Goal: Navigation & Orientation: Find specific page/section

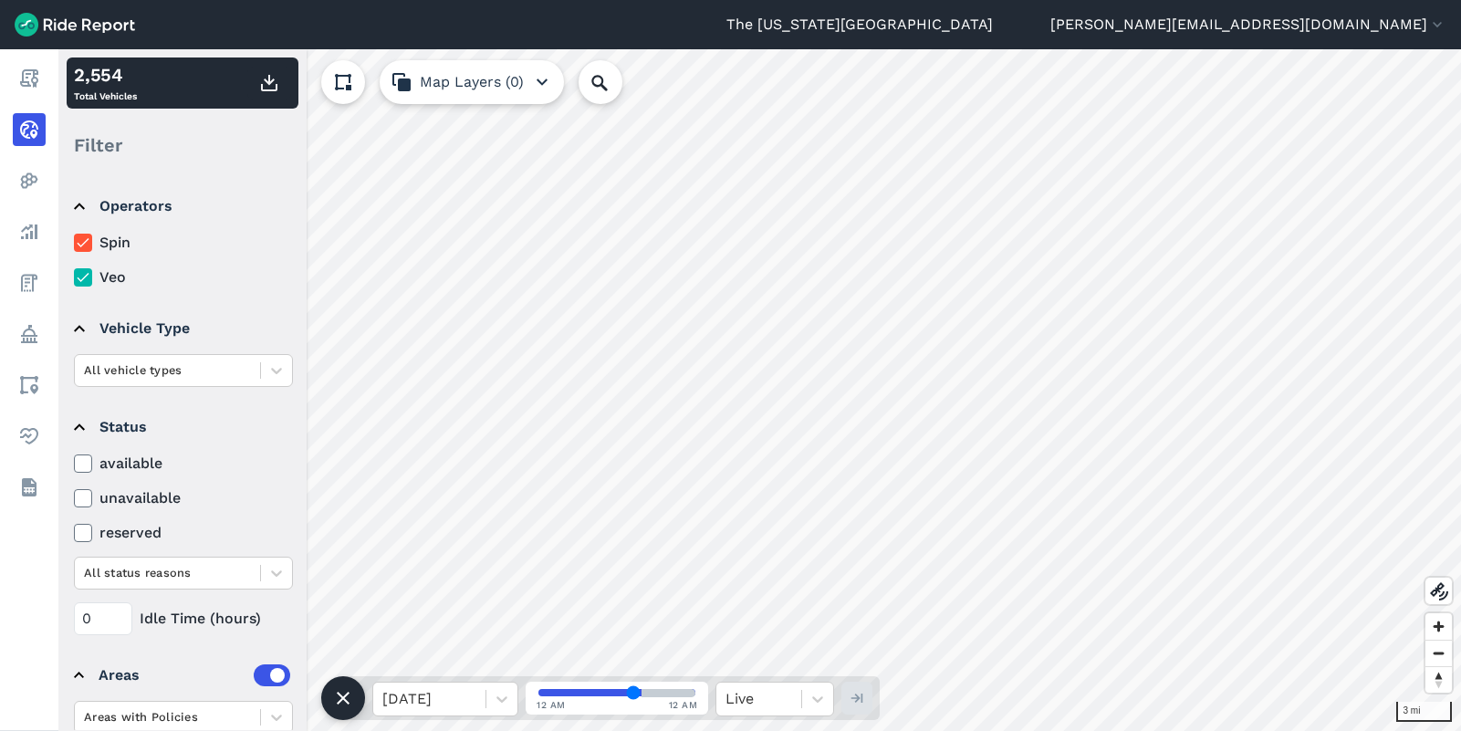
scroll to position [115, 0]
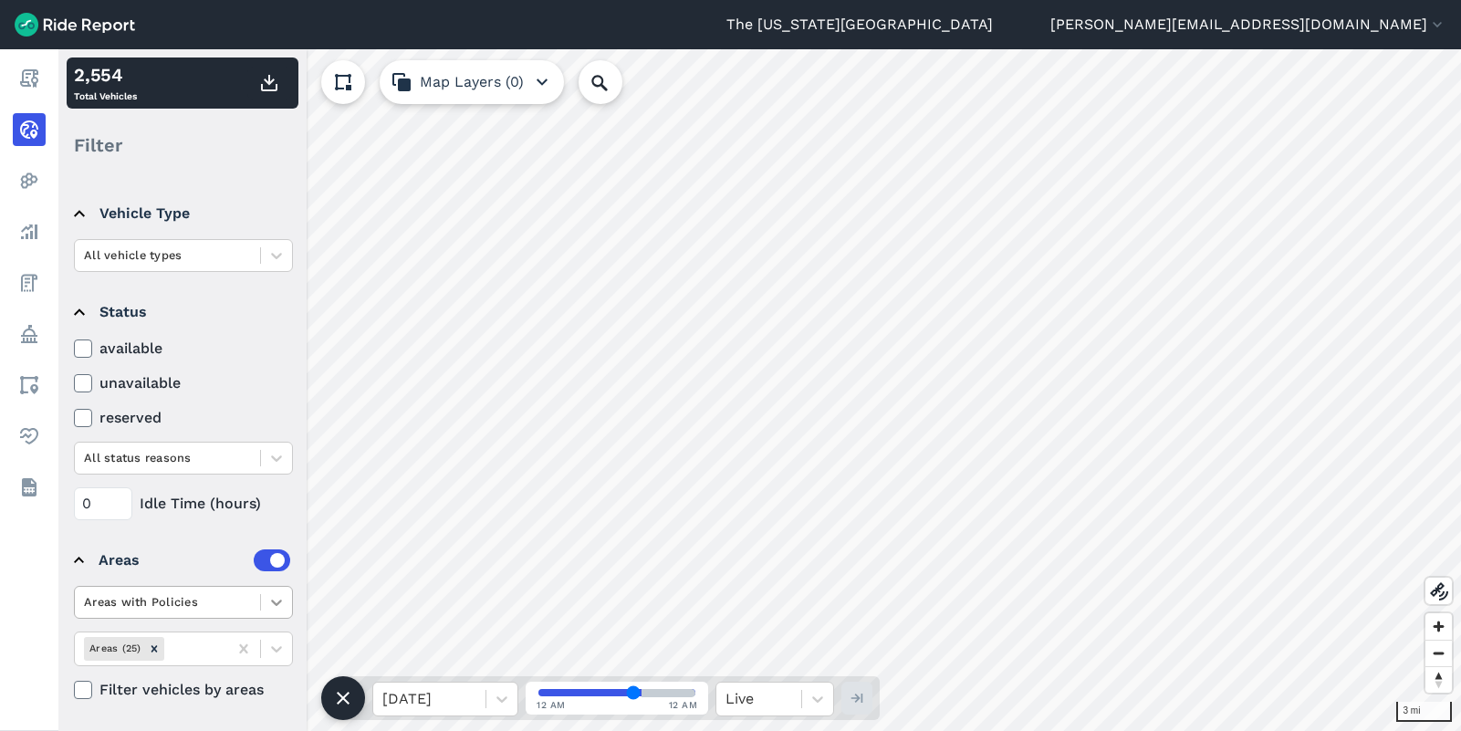
click at [262, 597] on div at bounding box center [276, 602] width 31 height 31
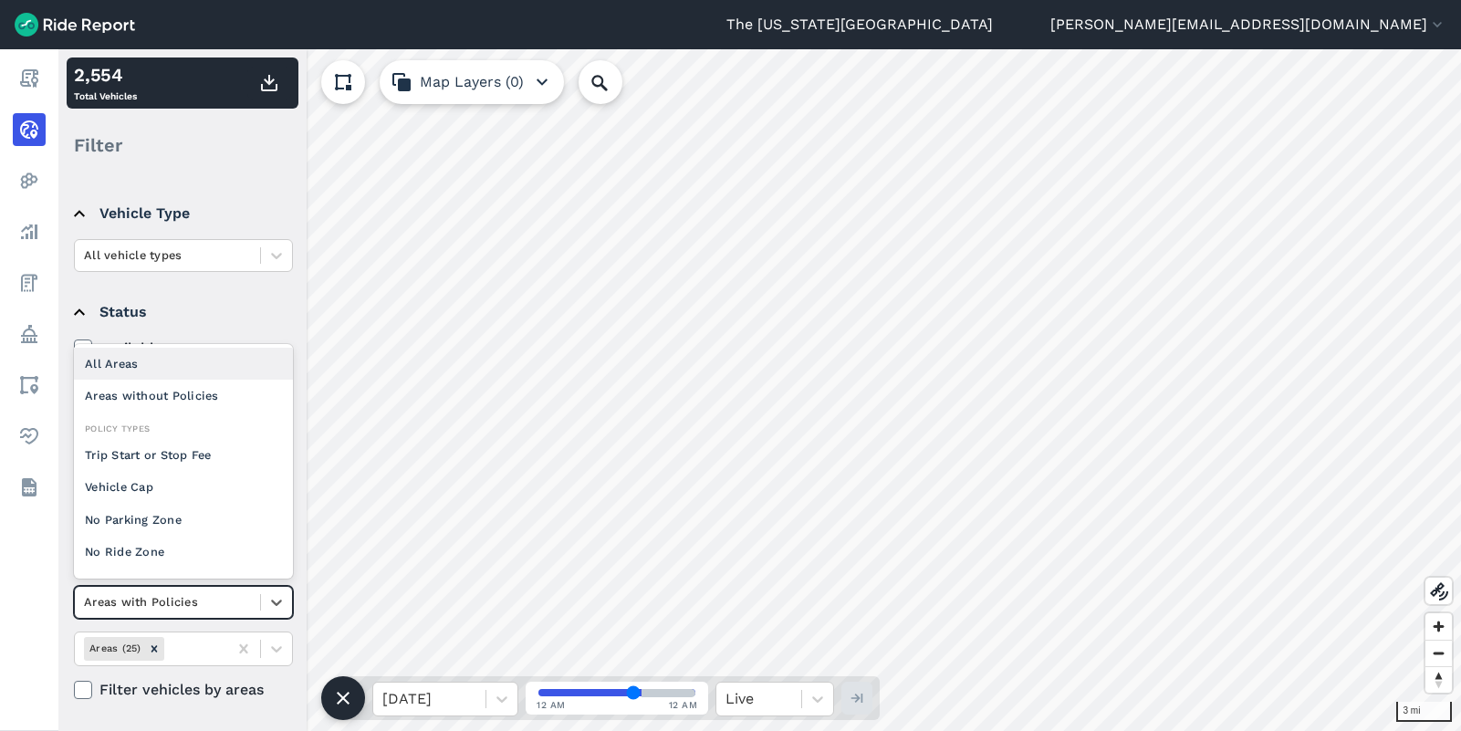
click at [214, 356] on div "All Areas" at bounding box center [183, 364] width 219 height 32
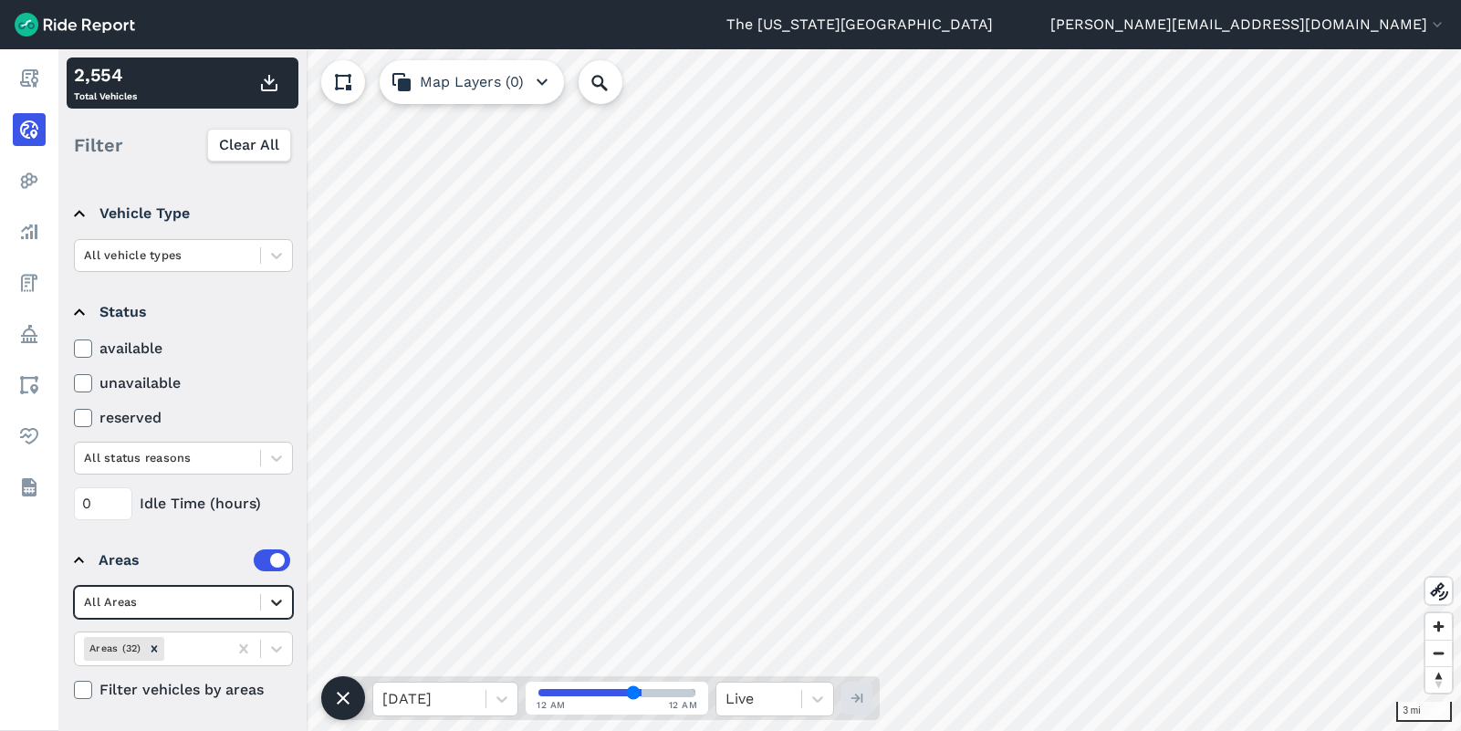
click at [283, 598] on icon at bounding box center [276, 602] width 18 height 18
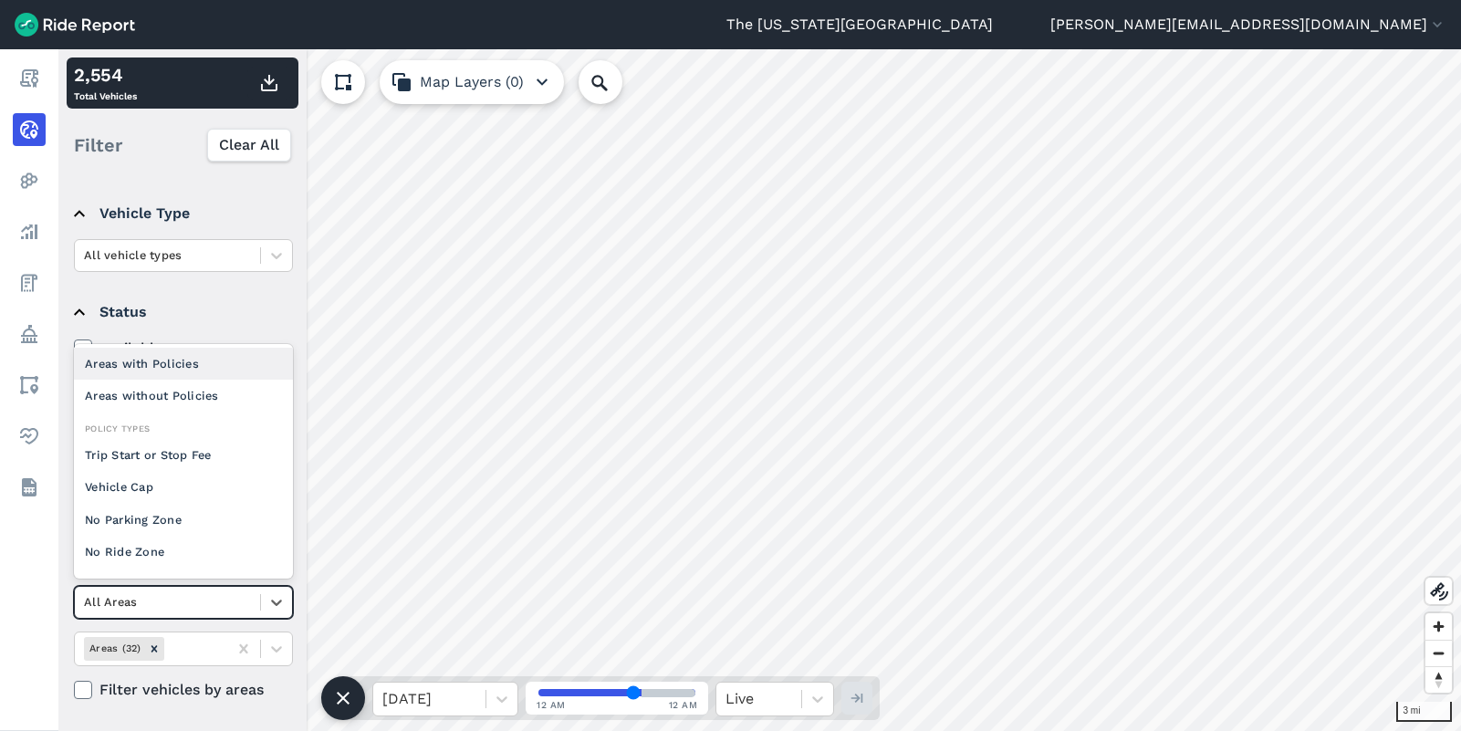
click at [206, 353] on div "Areas with Policies" at bounding box center [183, 364] width 219 height 32
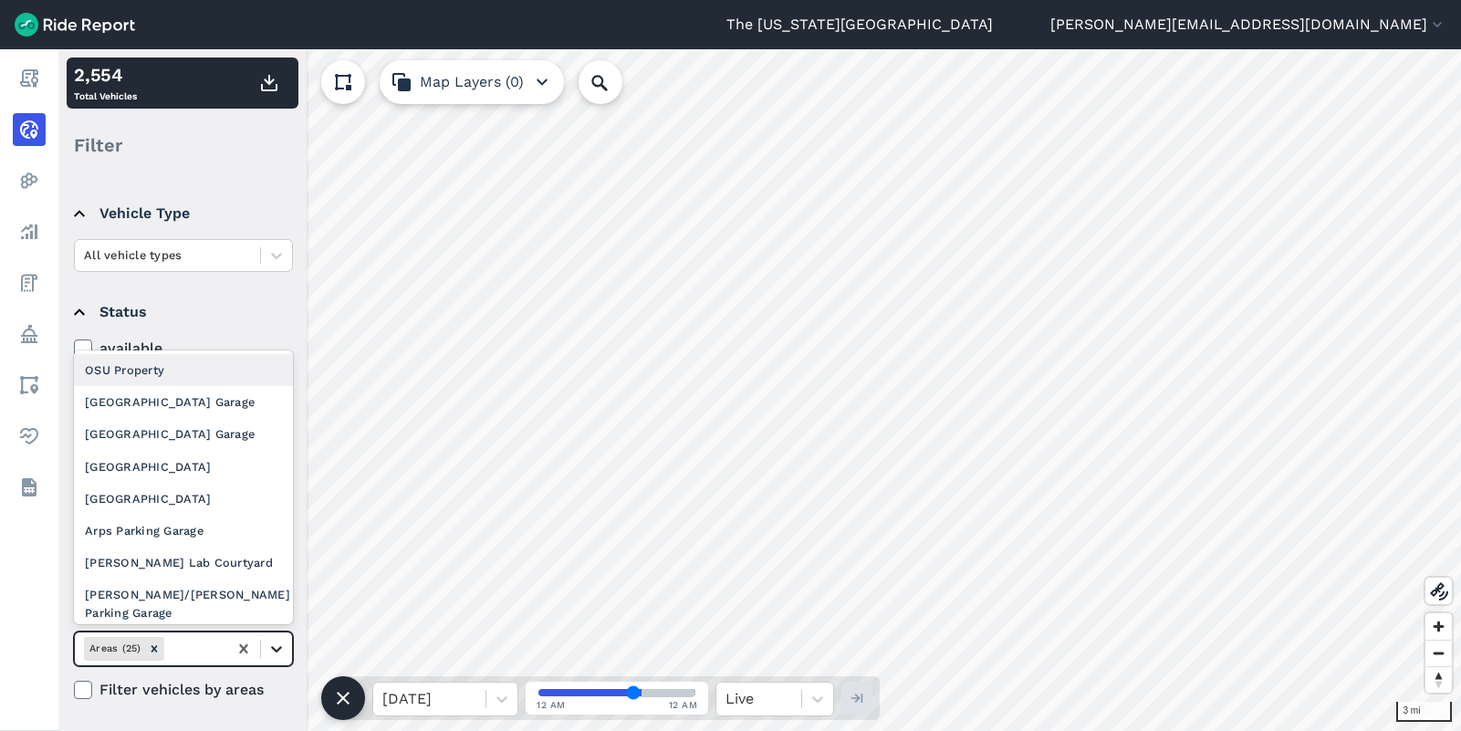
click at [269, 656] on icon at bounding box center [276, 649] width 18 height 18
click at [162, 392] on div "[GEOGRAPHIC_DATA] Garage" at bounding box center [183, 402] width 219 height 32
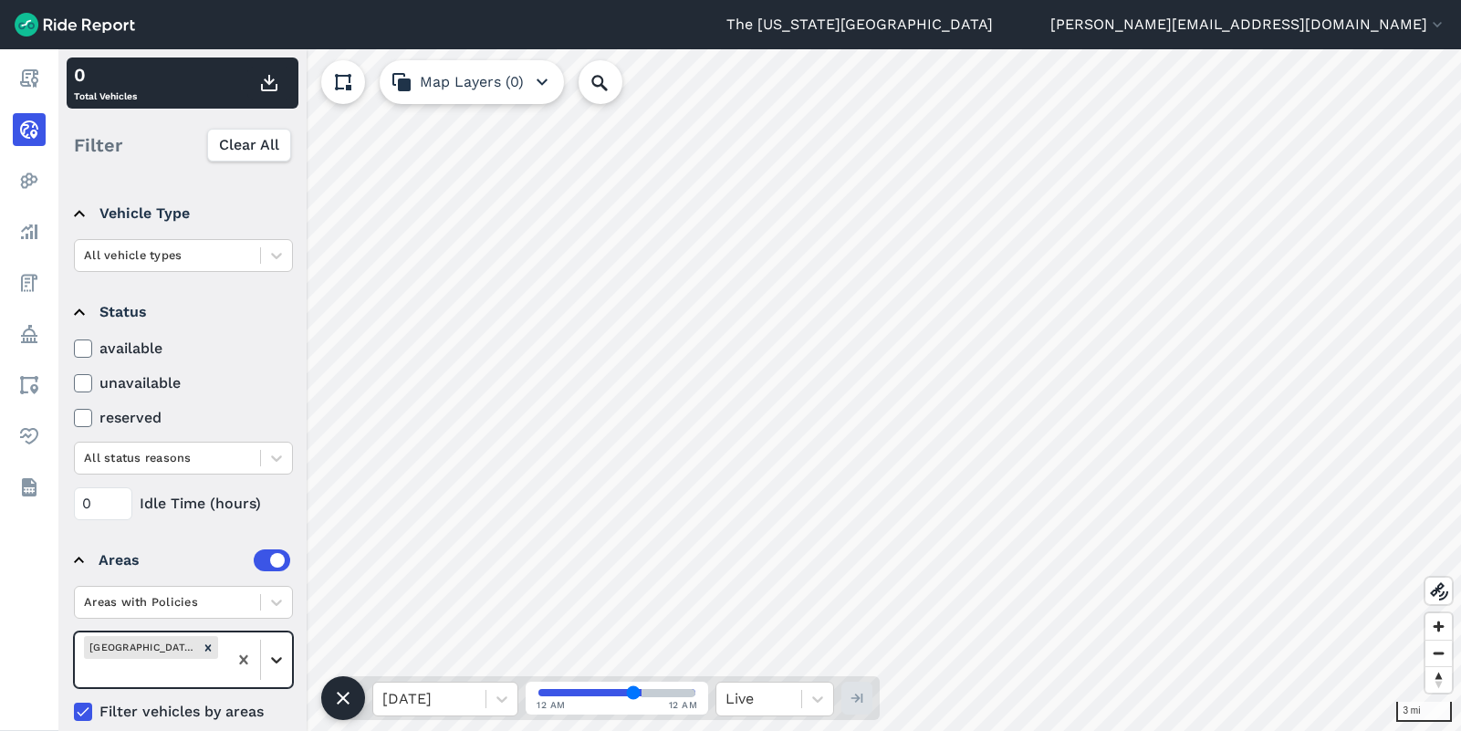
click at [281, 658] on icon at bounding box center [276, 660] width 11 height 6
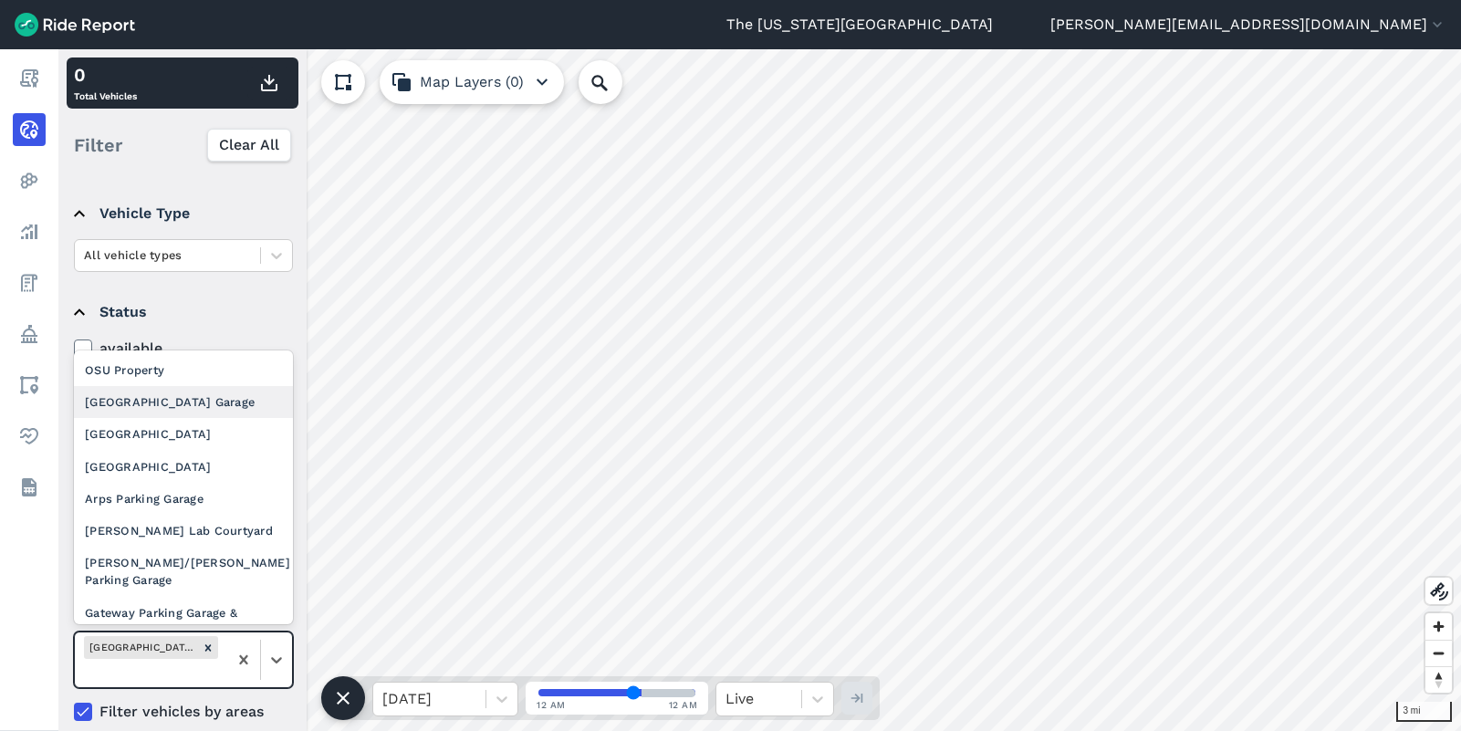
click at [213, 403] on div "[GEOGRAPHIC_DATA] Garage" at bounding box center [183, 402] width 219 height 32
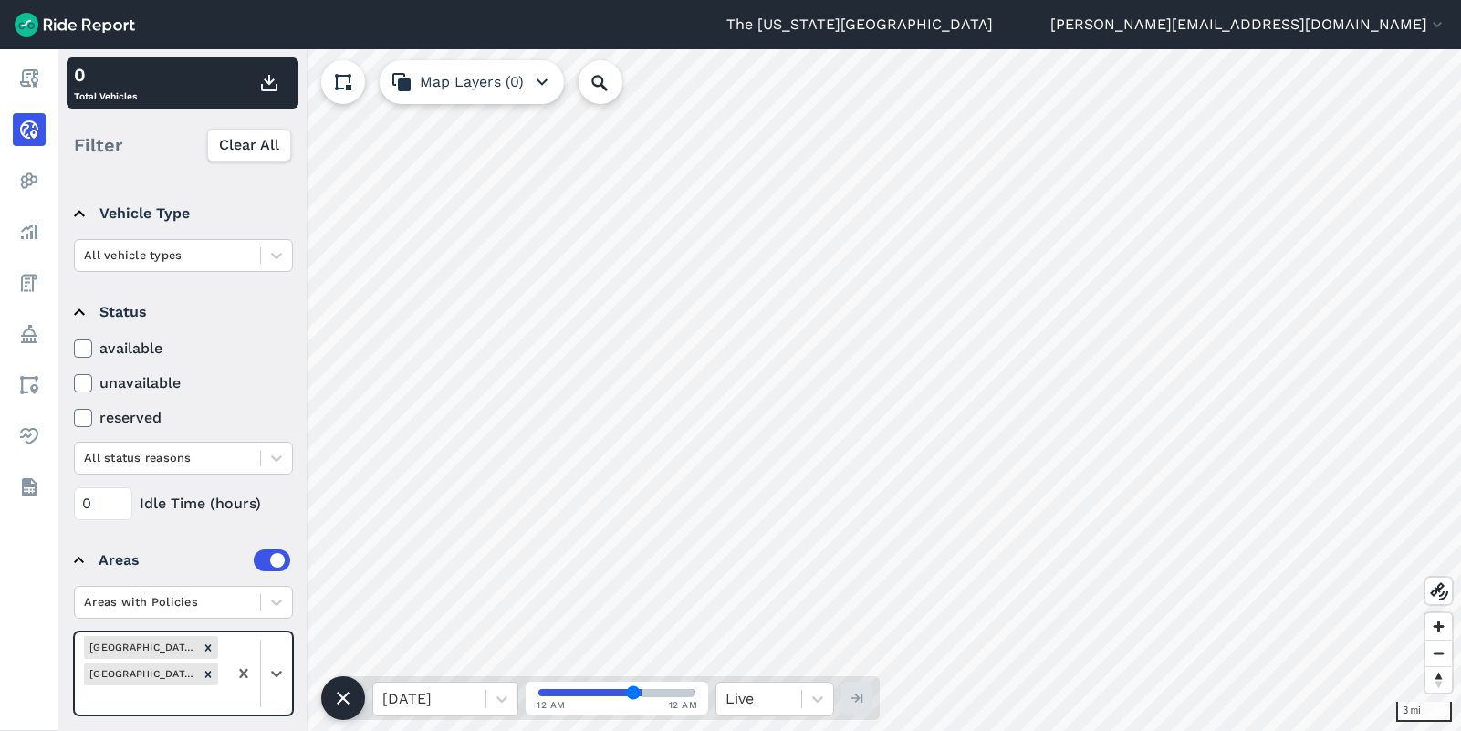
click at [278, 690] on div at bounding box center [259, 674] width 65 height 82
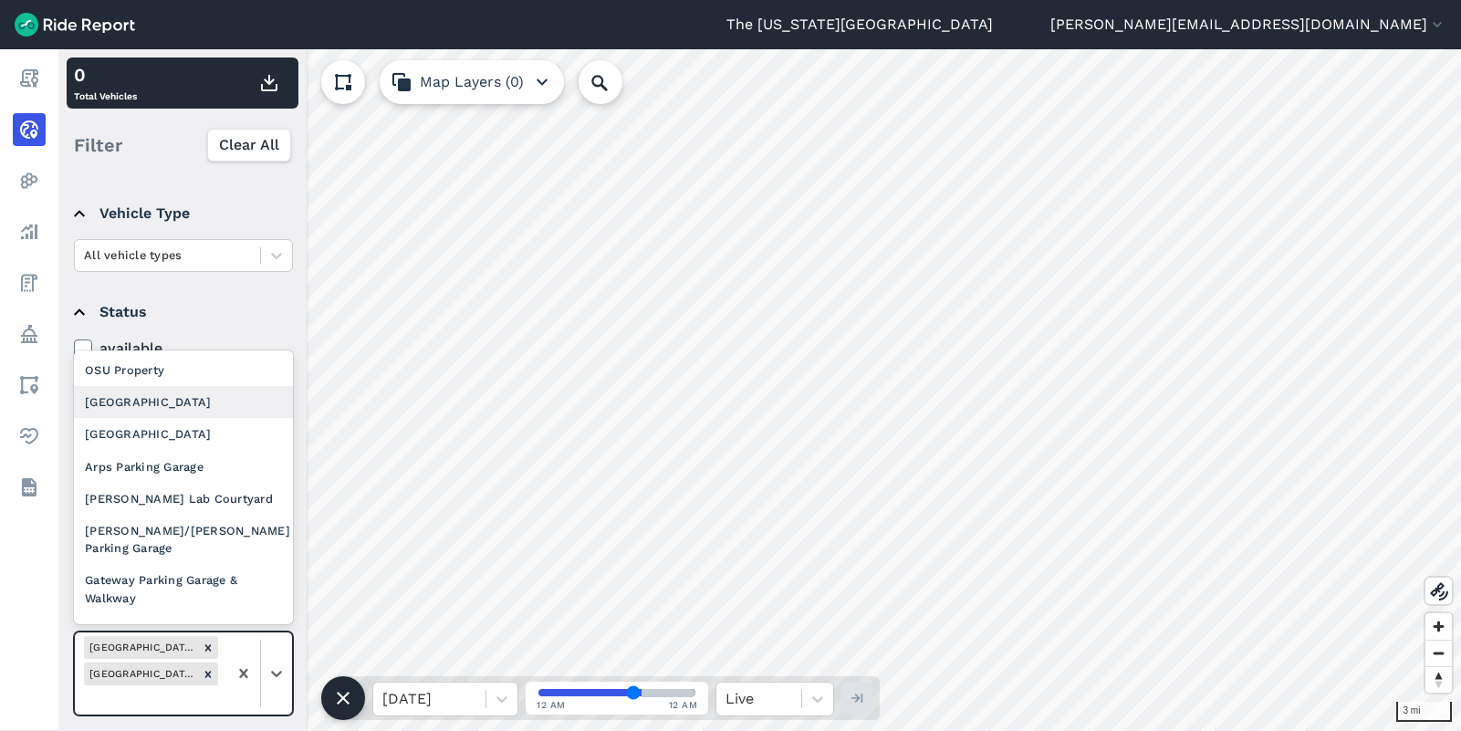
click at [221, 401] on div "[GEOGRAPHIC_DATA]" at bounding box center [183, 402] width 219 height 32
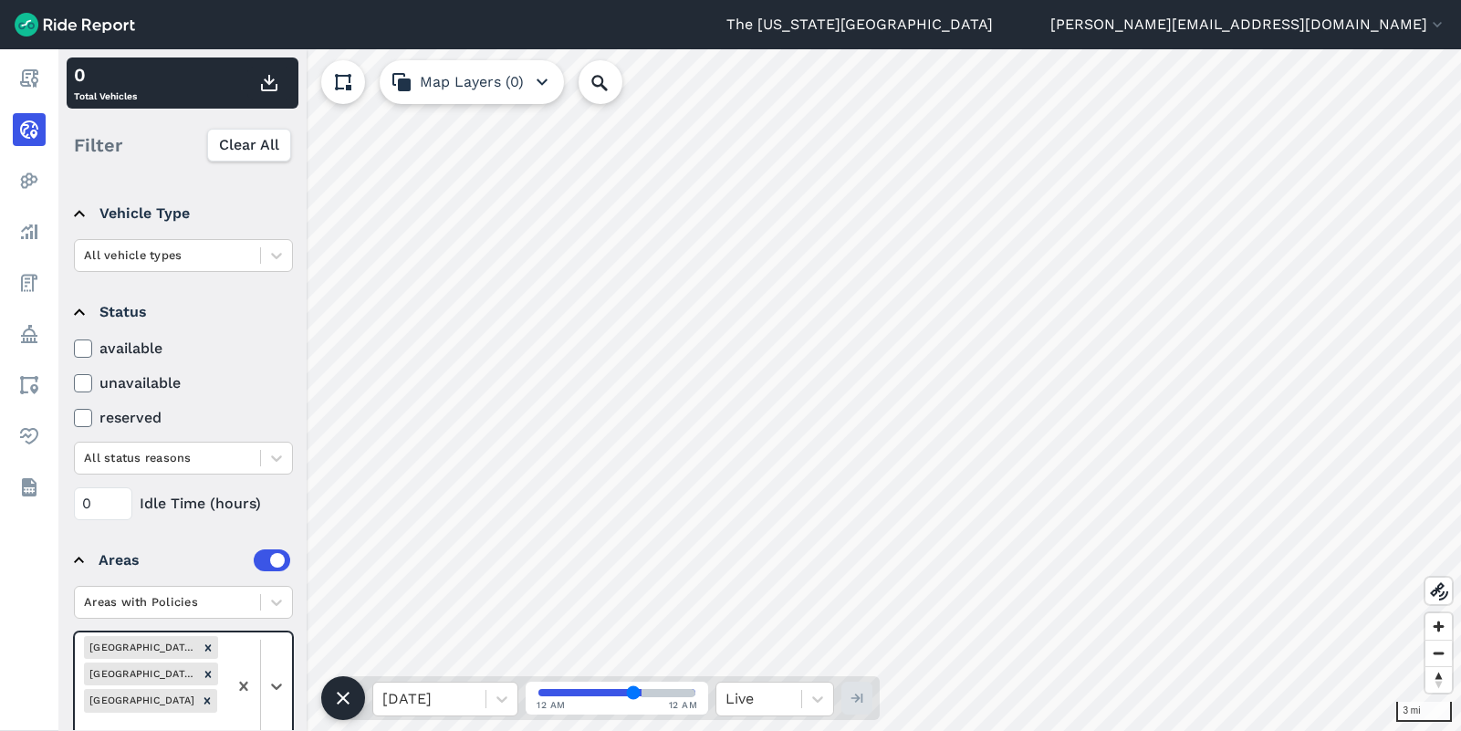
click at [267, 666] on div at bounding box center [259, 687] width 65 height 109
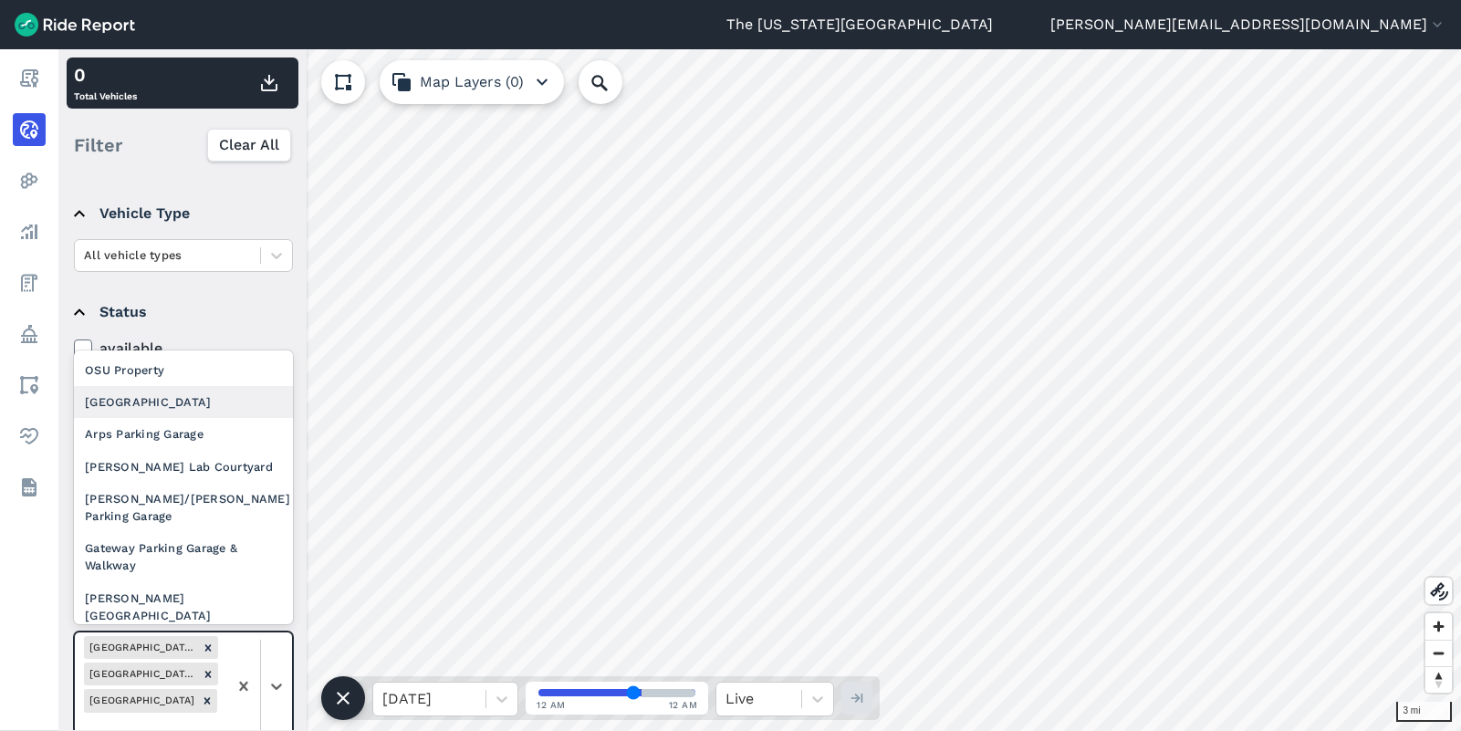
click at [190, 412] on div "[GEOGRAPHIC_DATA]" at bounding box center [183, 402] width 219 height 32
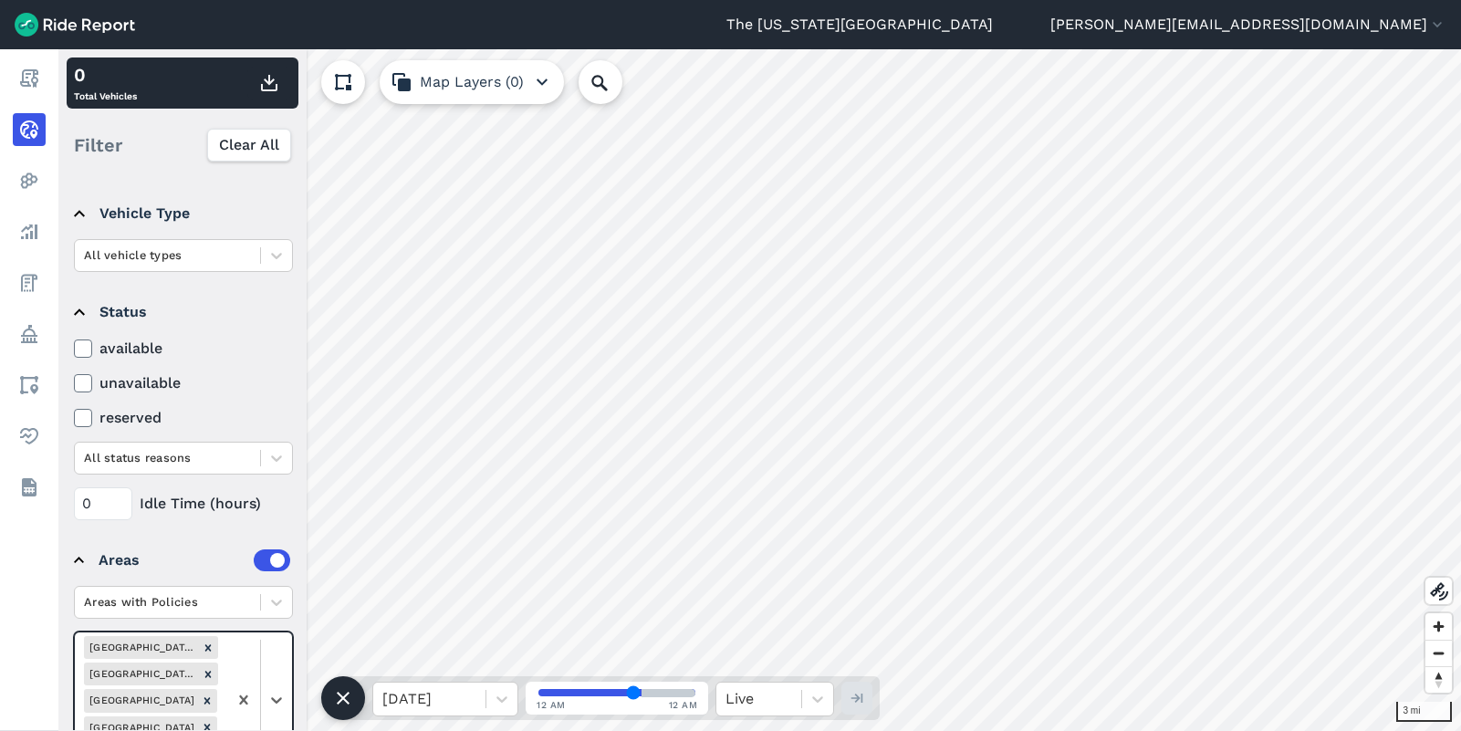
click at [270, 674] on div at bounding box center [259, 700] width 65 height 135
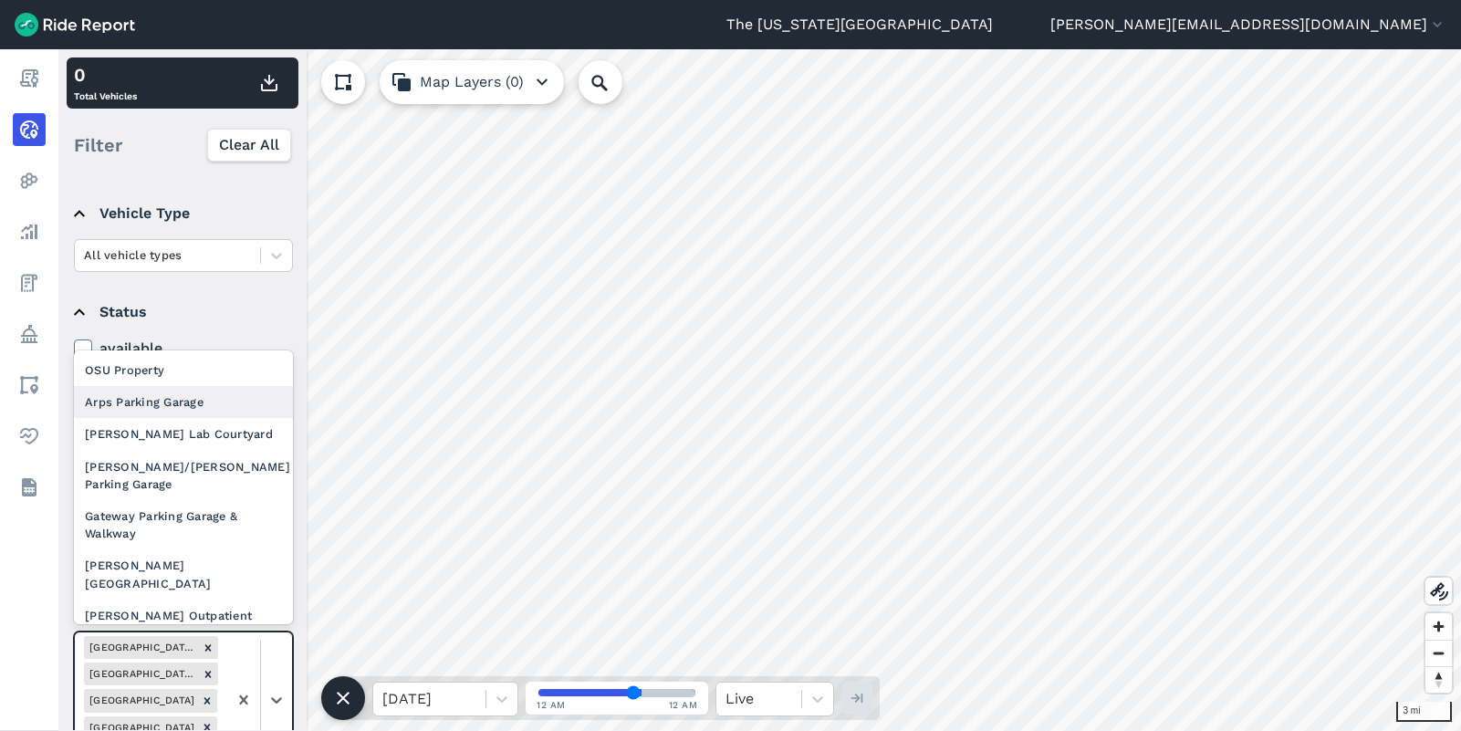
click at [207, 415] on div "Arps Parking Garage" at bounding box center [183, 402] width 219 height 32
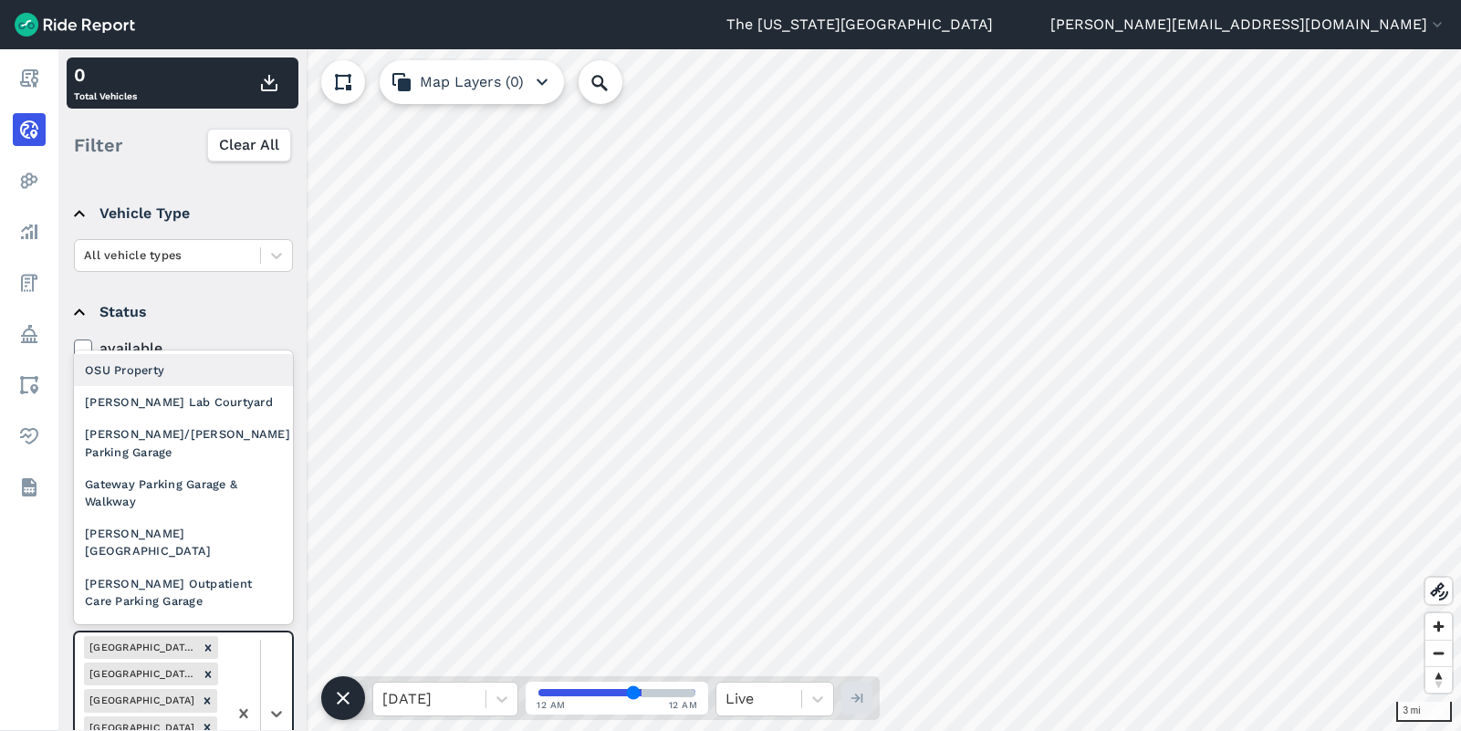
click at [278, 668] on div at bounding box center [259, 714] width 65 height 162
click at [205, 407] on div "[PERSON_NAME] Lab Courtyard" at bounding box center [183, 402] width 219 height 32
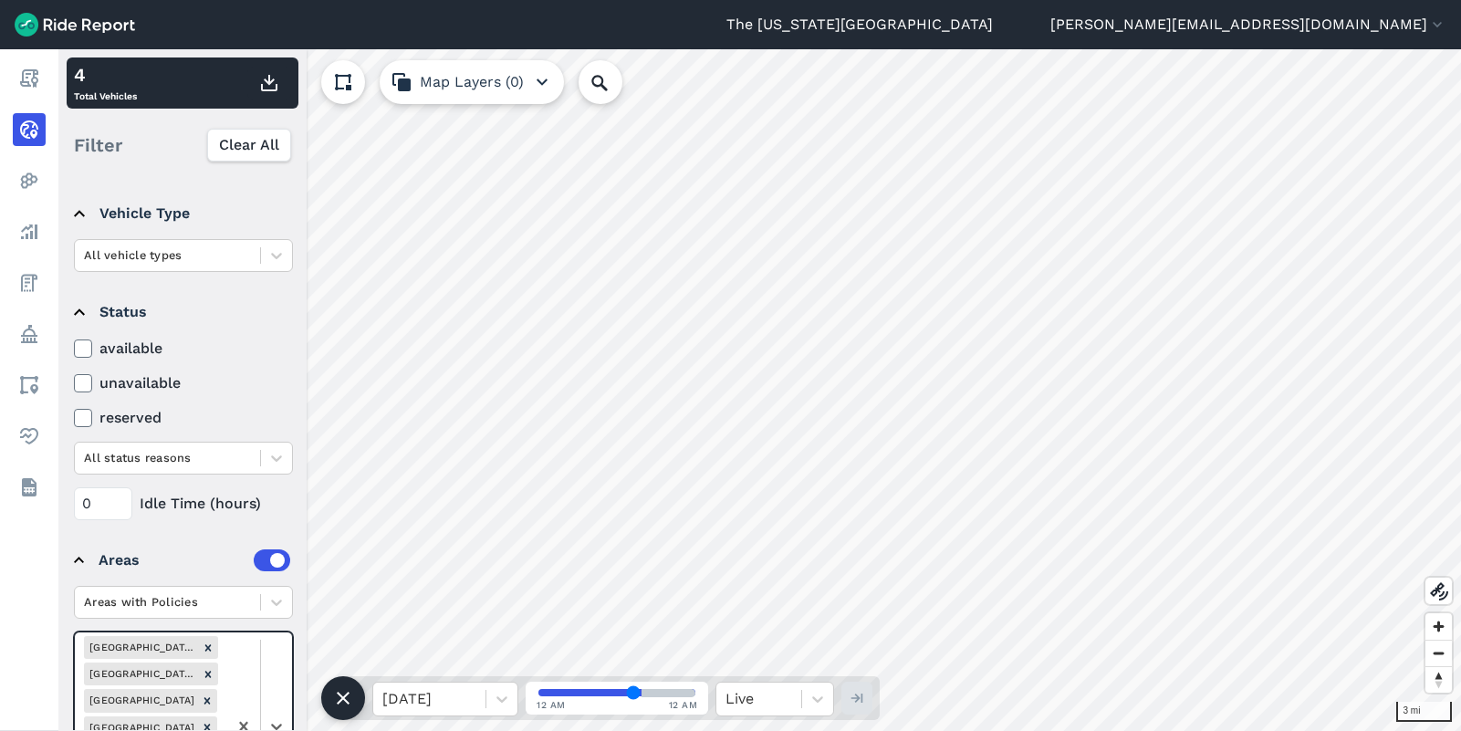
click at [274, 654] on div at bounding box center [259, 727] width 65 height 188
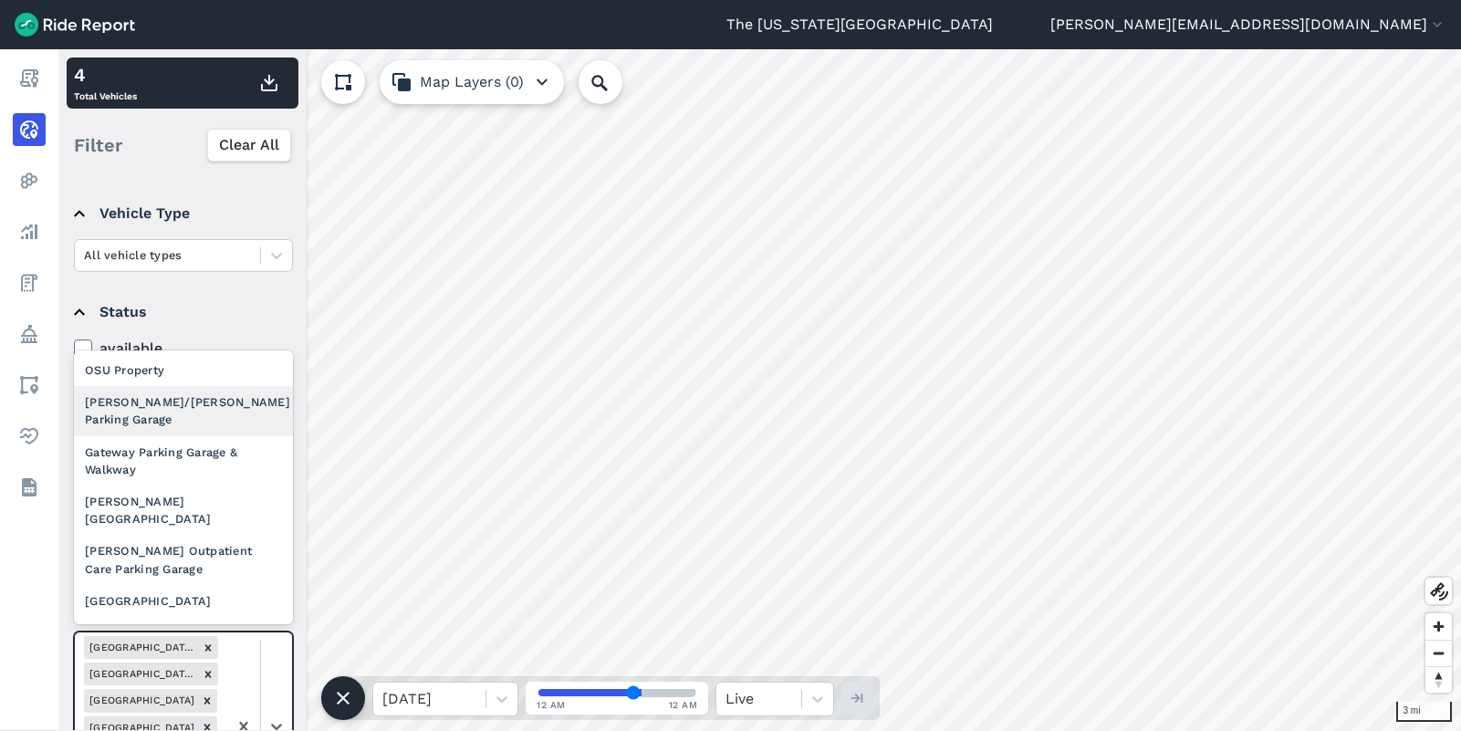
click at [186, 413] on div "[PERSON_NAME]/[PERSON_NAME] Parking Garage" at bounding box center [183, 410] width 219 height 49
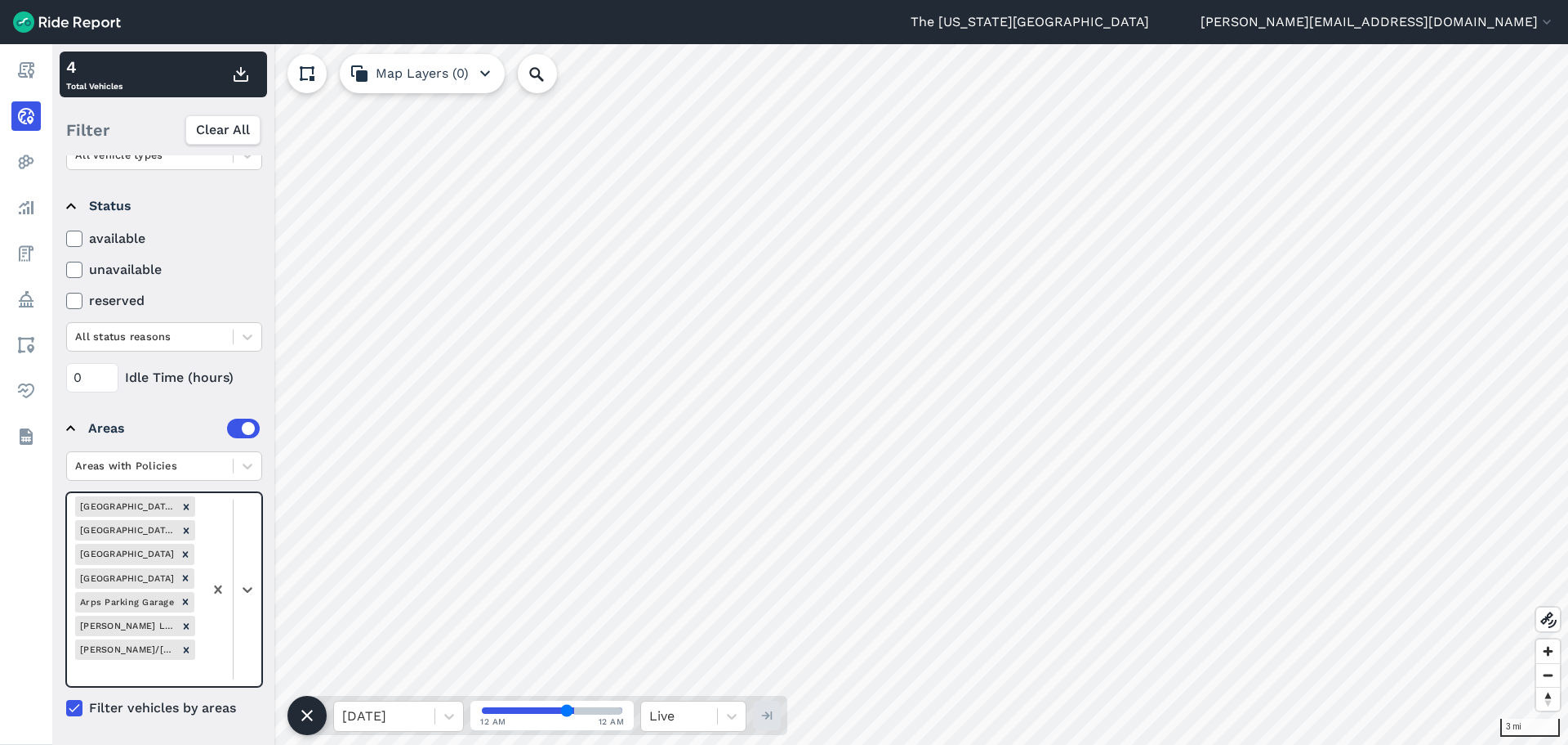
scroll to position [176, 0]
click at [245, 591] on div at bounding box center [232, 588] width 58 height 193
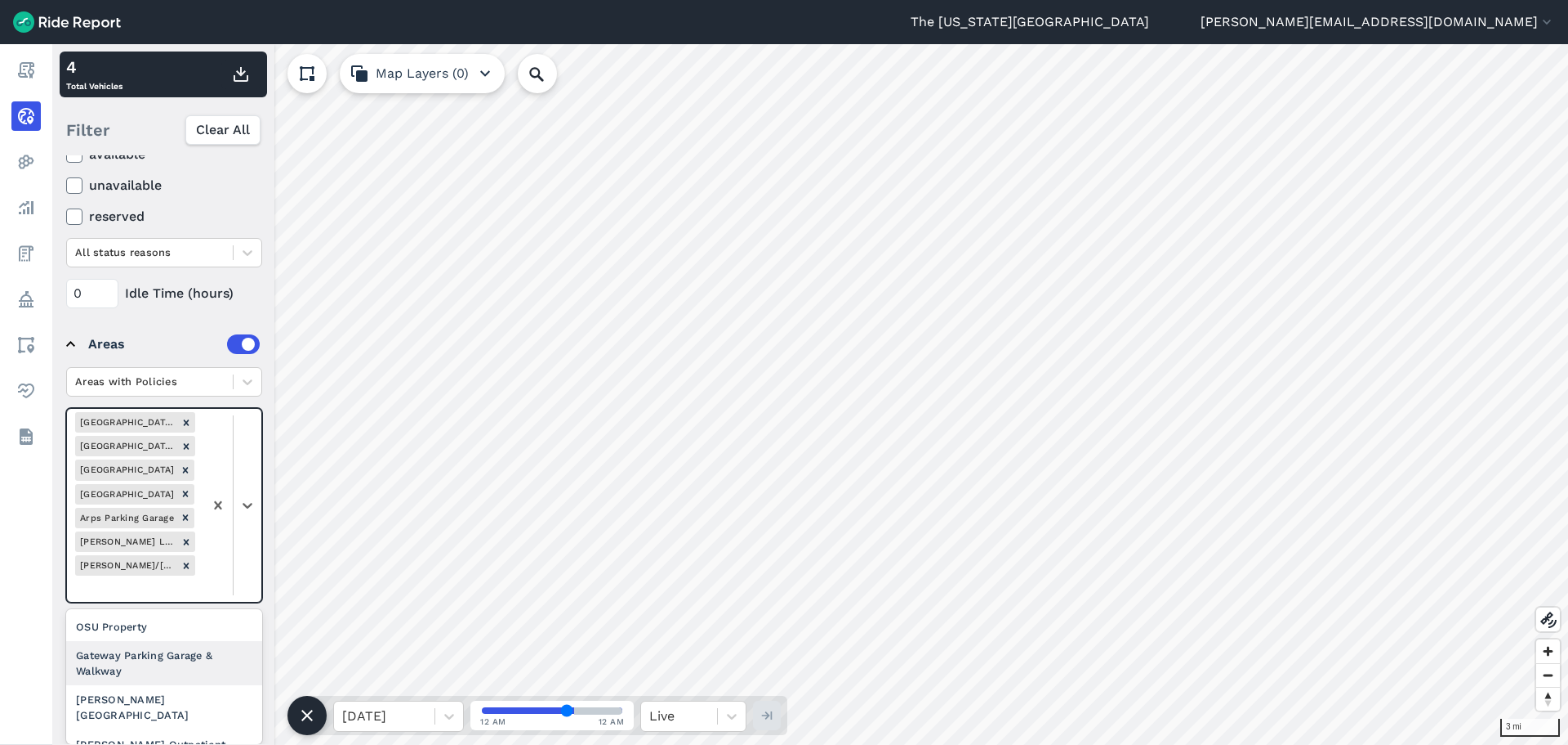
click at [160, 654] on div "Gateway Parking Garage & Walkway" at bounding box center [164, 663] width 196 height 44
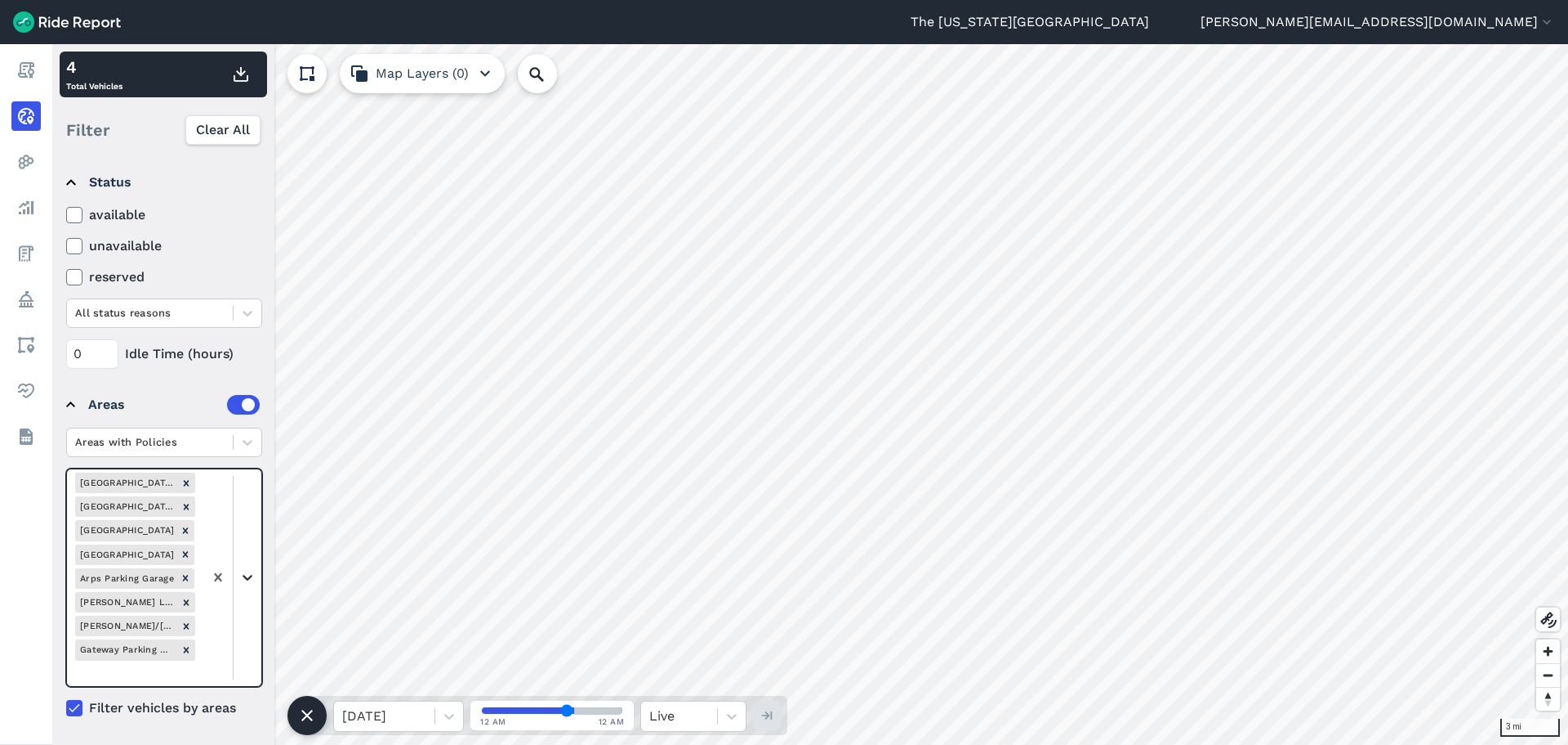
click at [245, 578] on div at bounding box center [232, 578] width 58 height 217
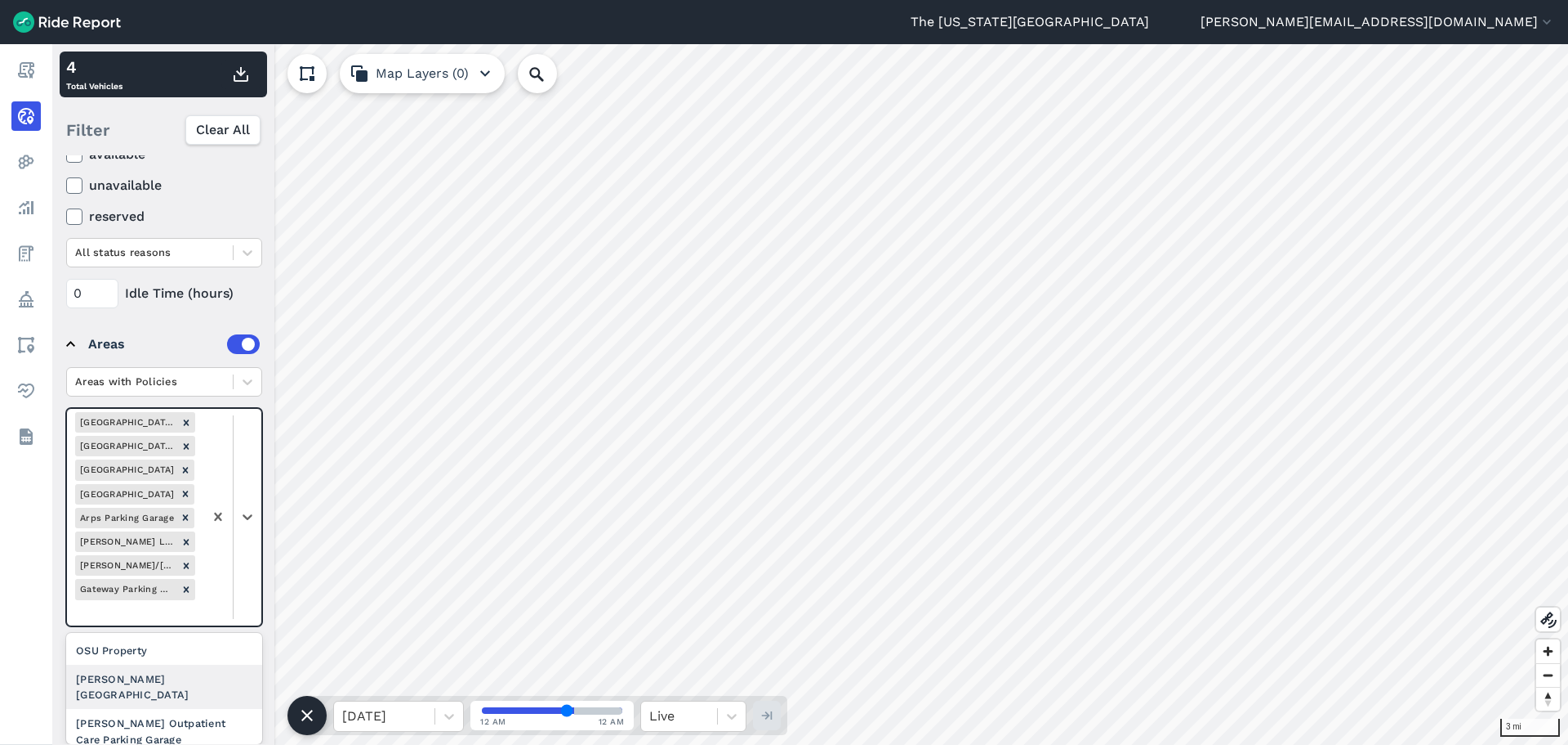
click at [214, 654] on div "[PERSON_NAME][GEOGRAPHIC_DATA]" at bounding box center [164, 686] width 196 height 44
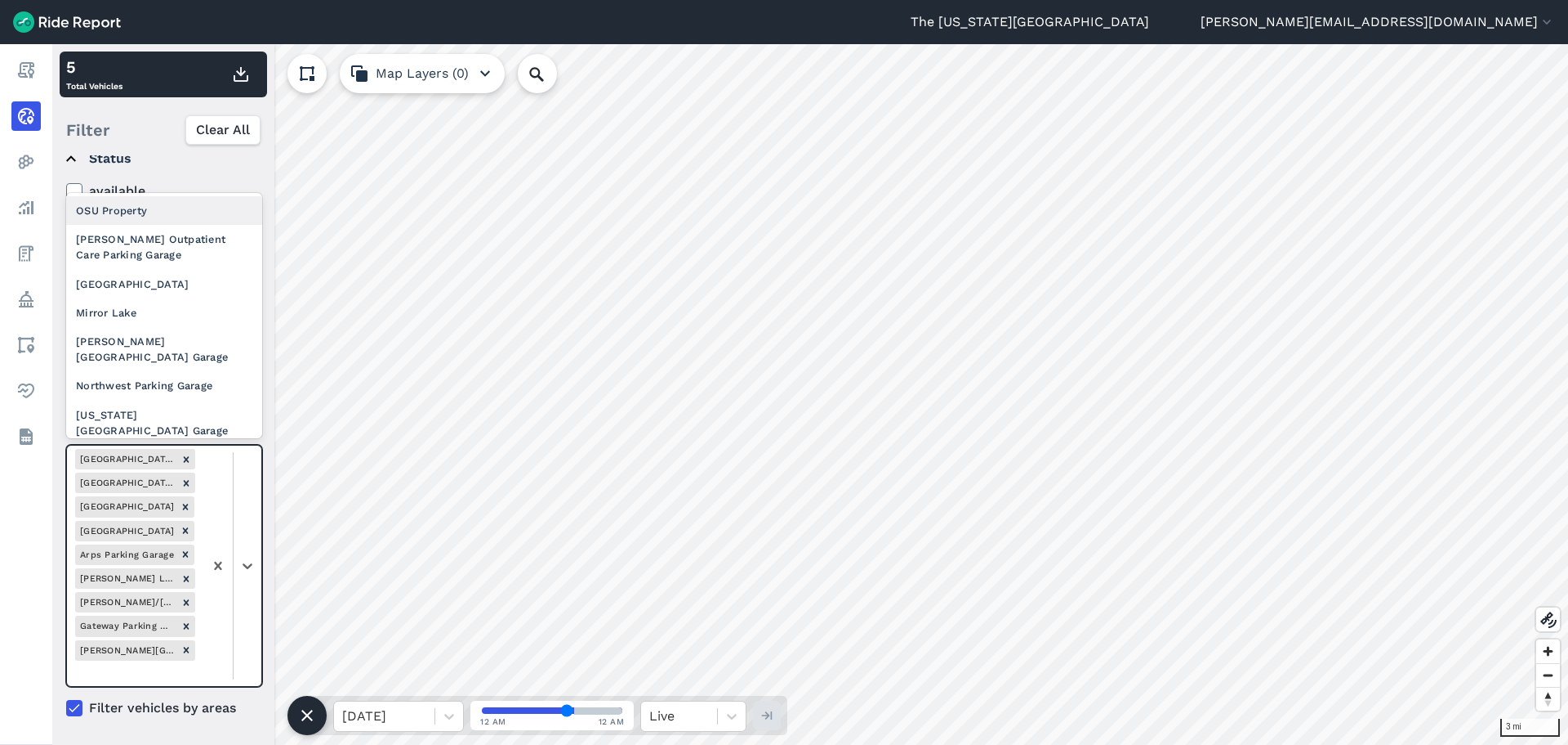
click at [242, 586] on div at bounding box center [232, 565] width 58 height 240
click at [147, 238] on div "[PERSON_NAME] Outpatient Care Parking Garage" at bounding box center [164, 246] width 196 height 44
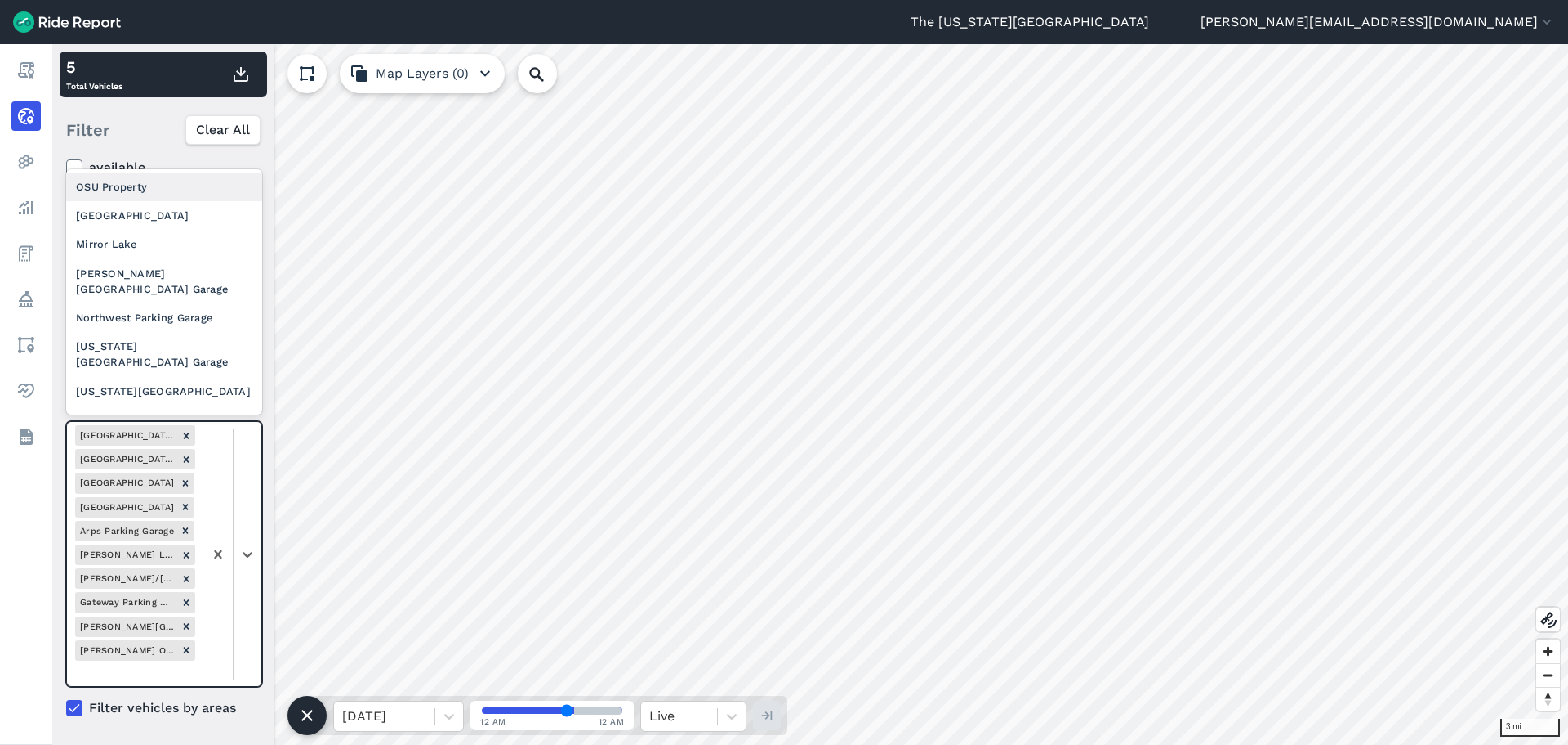
drag, startPoint x: 248, startPoint y: 548, endPoint x: 249, endPoint y: 489, distance: 59.0
click at [248, 546] on icon at bounding box center [247, 554] width 16 height 16
click at [174, 223] on div "[GEOGRAPHIC_DATA]" at bounding box center [164, 216] width 196 height 29
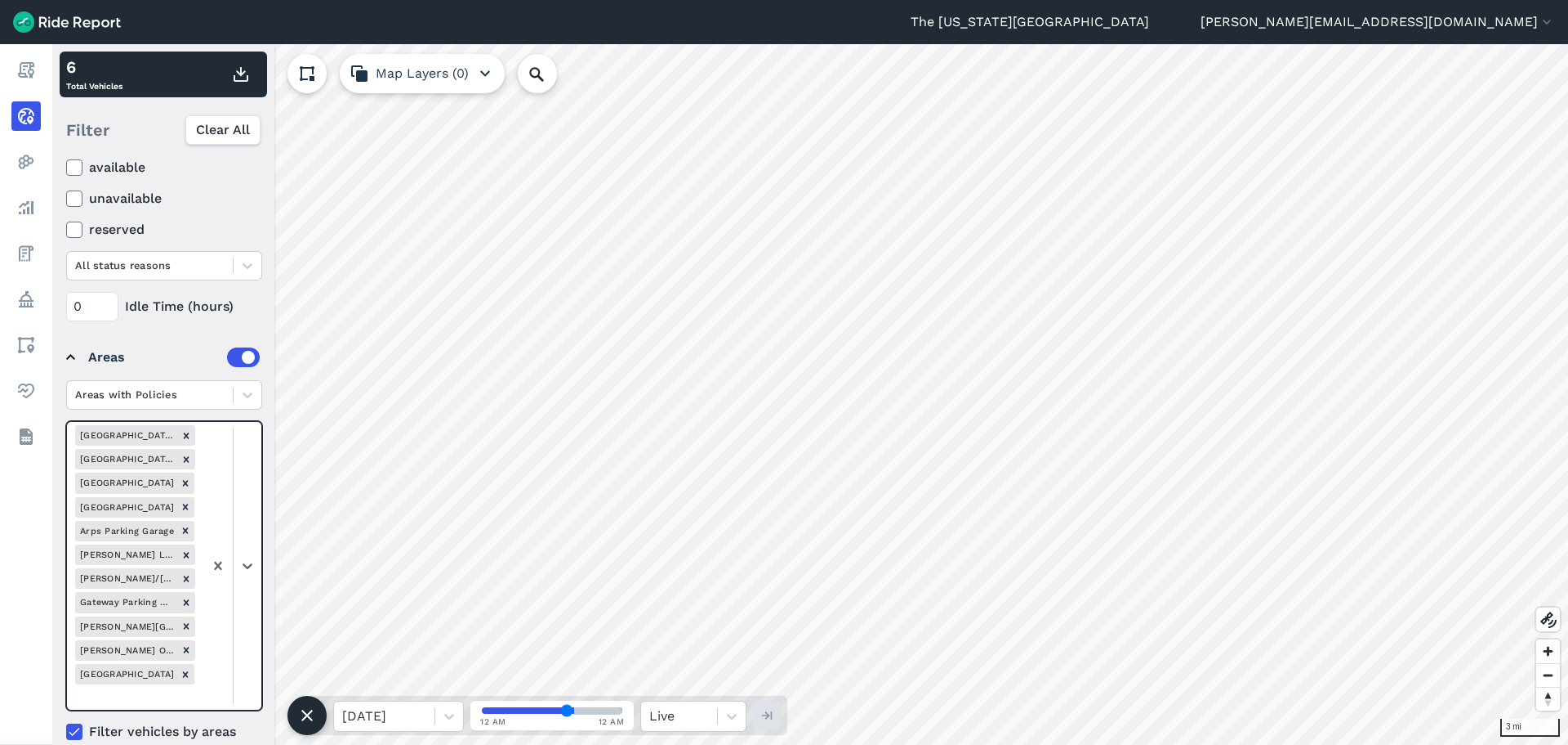
scroll to position [267, 0]
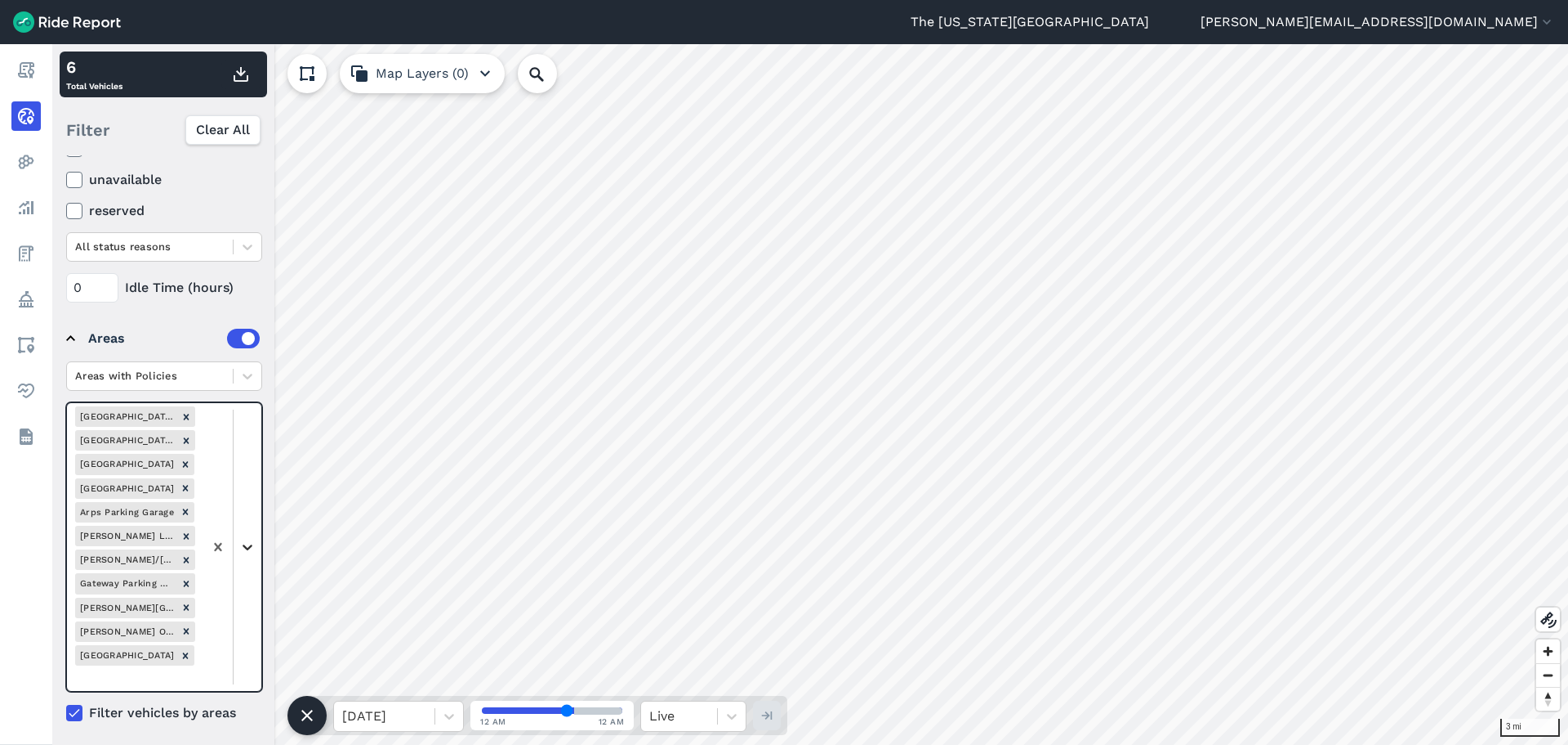
click at [247, 552] on icon at bounding box center [247, 547] width 16 height 16
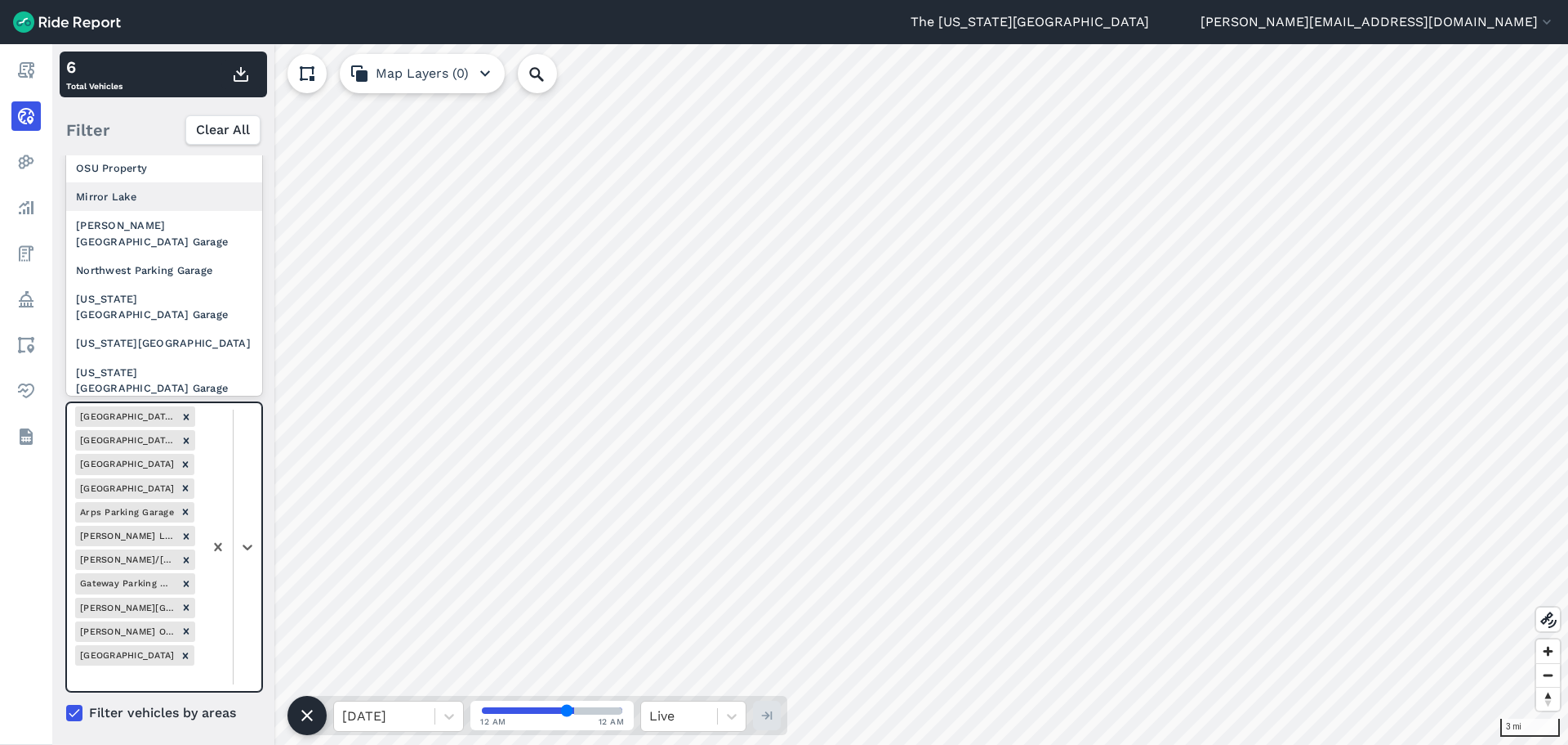
click at [144, 204] on div "Mirror Lake" at bounding box center [164, 197] width 196 height 29
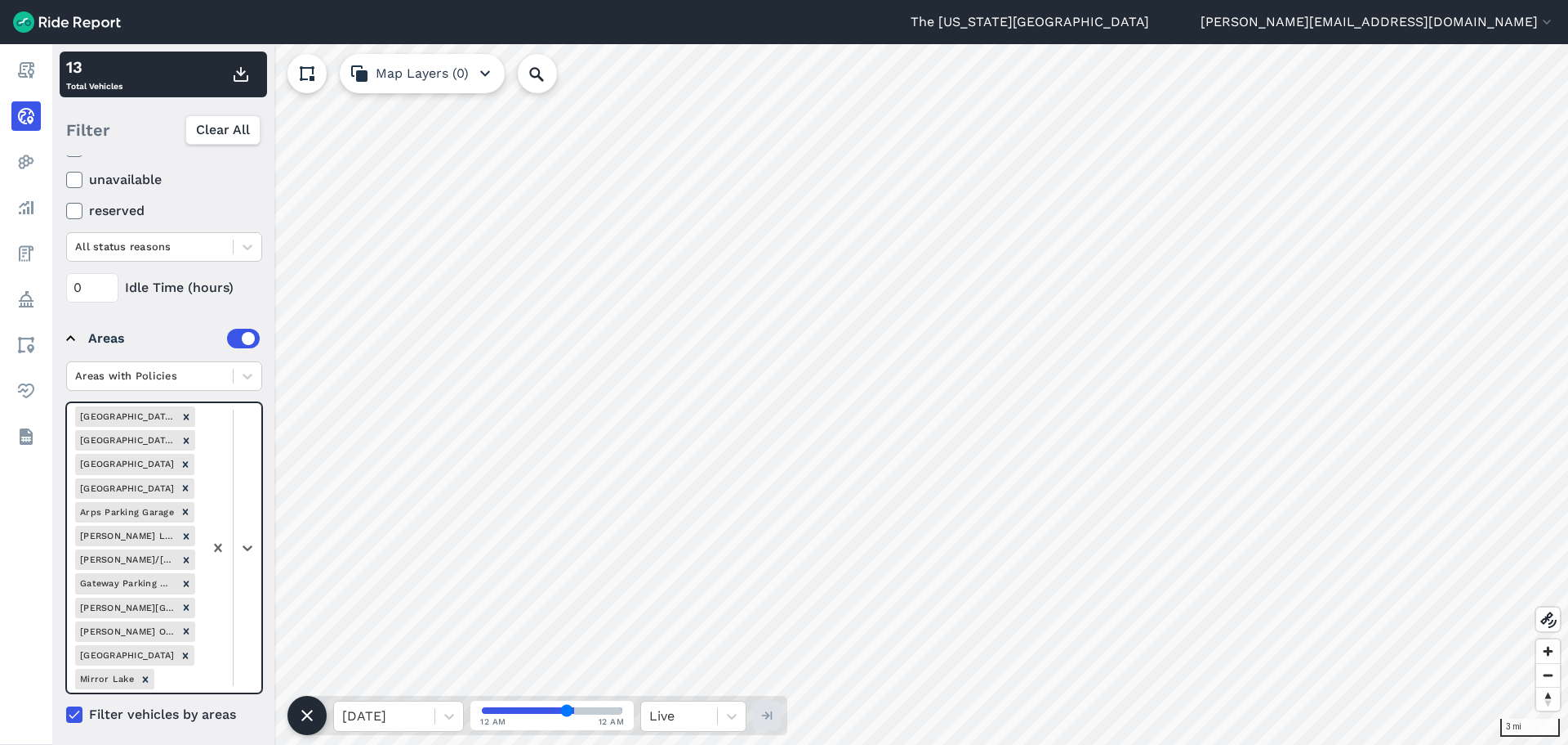
click at [247, 499] on div at bounding box center [232, 547] width 58 height 289
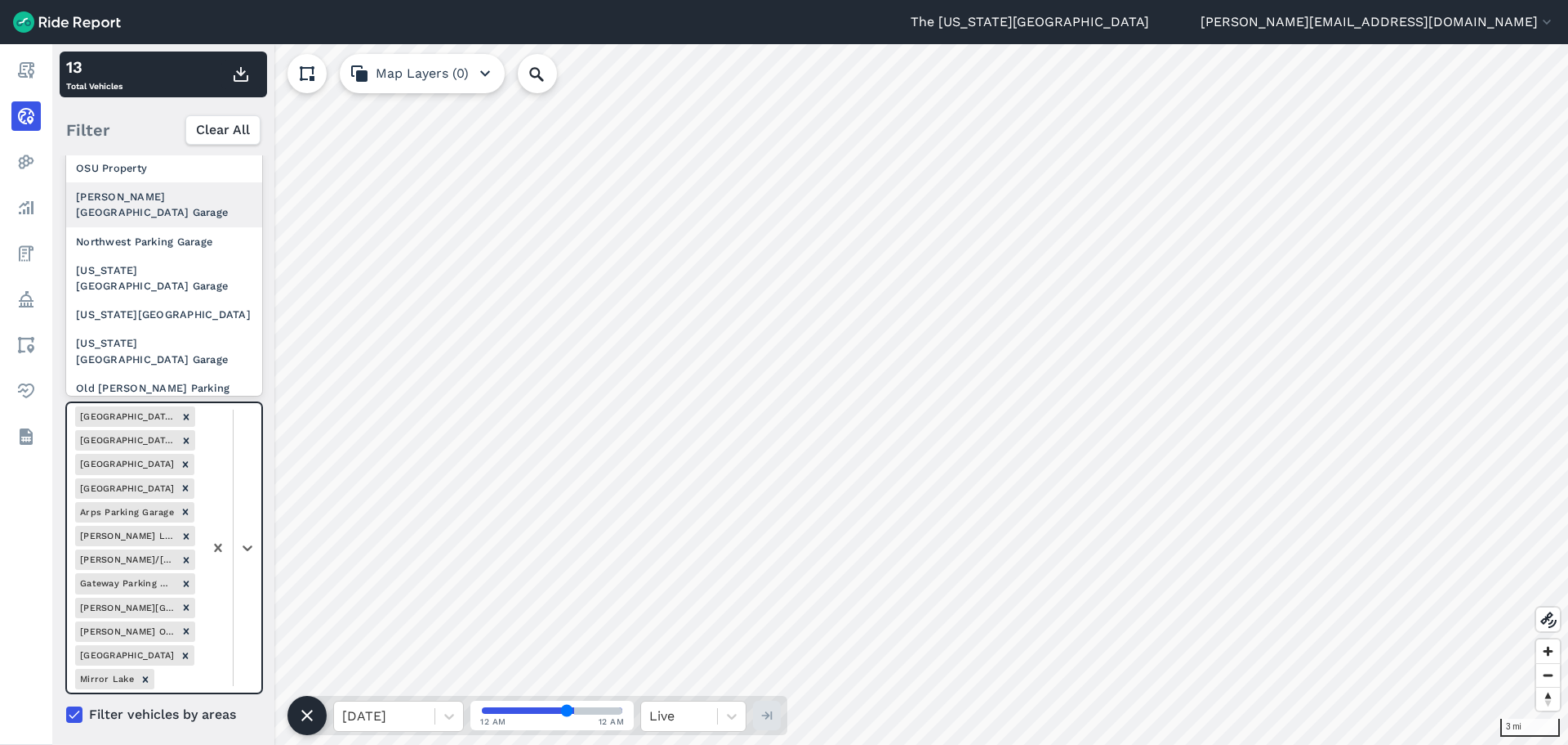
click at [166, 200] on div "[PERSON_NAME][GEOGRAPHIC_DATA] Garage" at bounding box center [164, 204] width 196 height 44
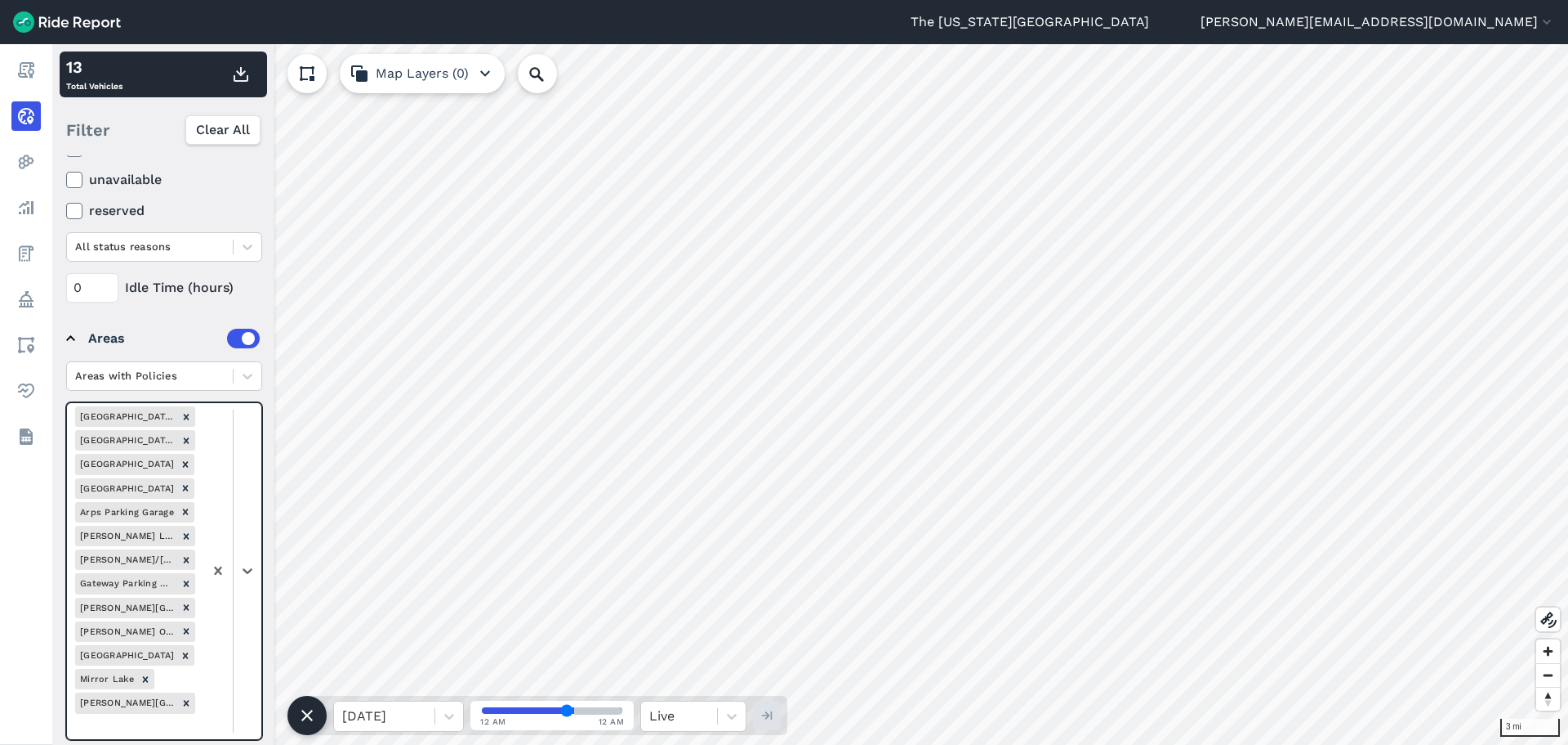
click at [243, 522] on div at bounding box center [232, 570] width 58 height 336
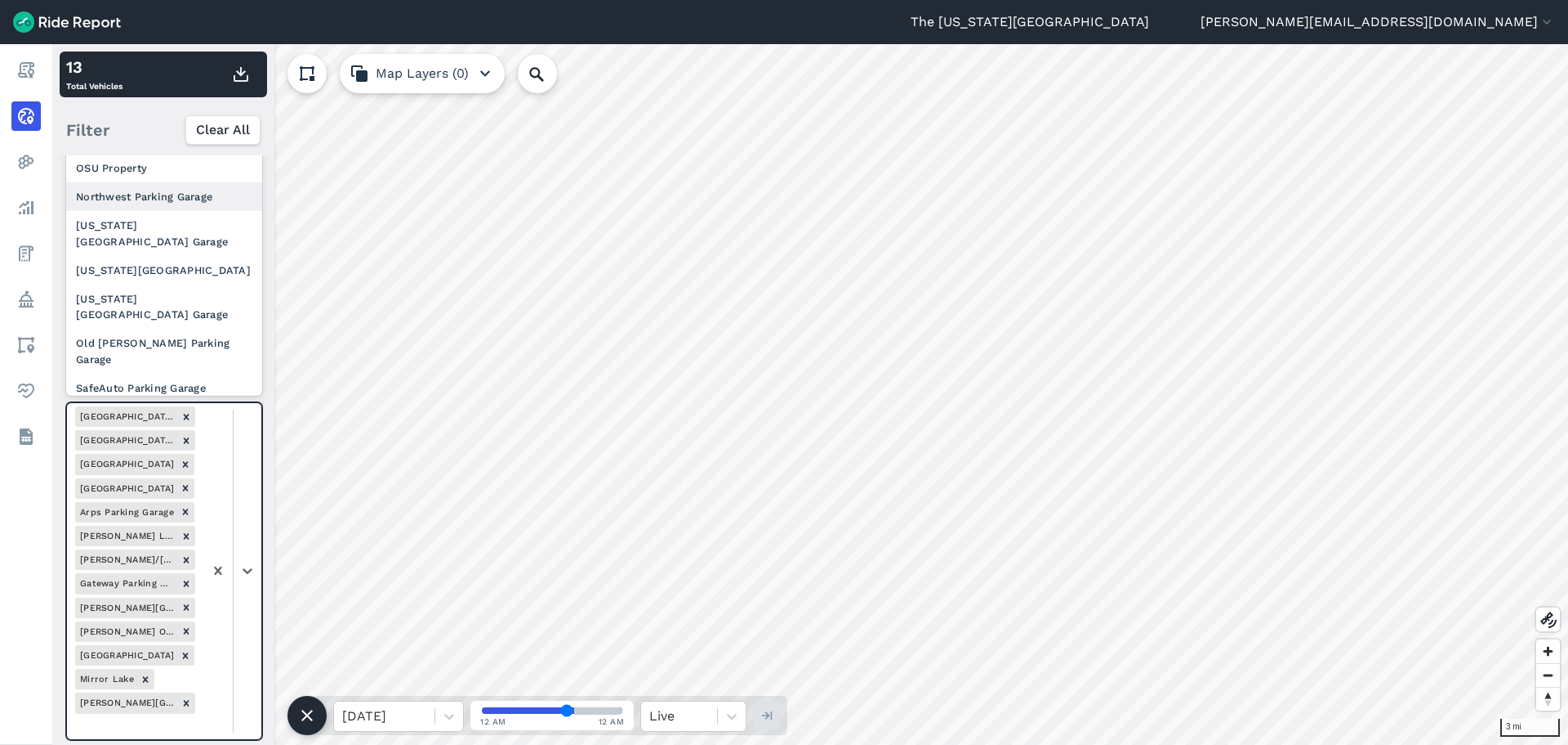
click at [176, 205] on div "Northwest Parking Garage" at bounding box center [164, 197] width 196 height 29
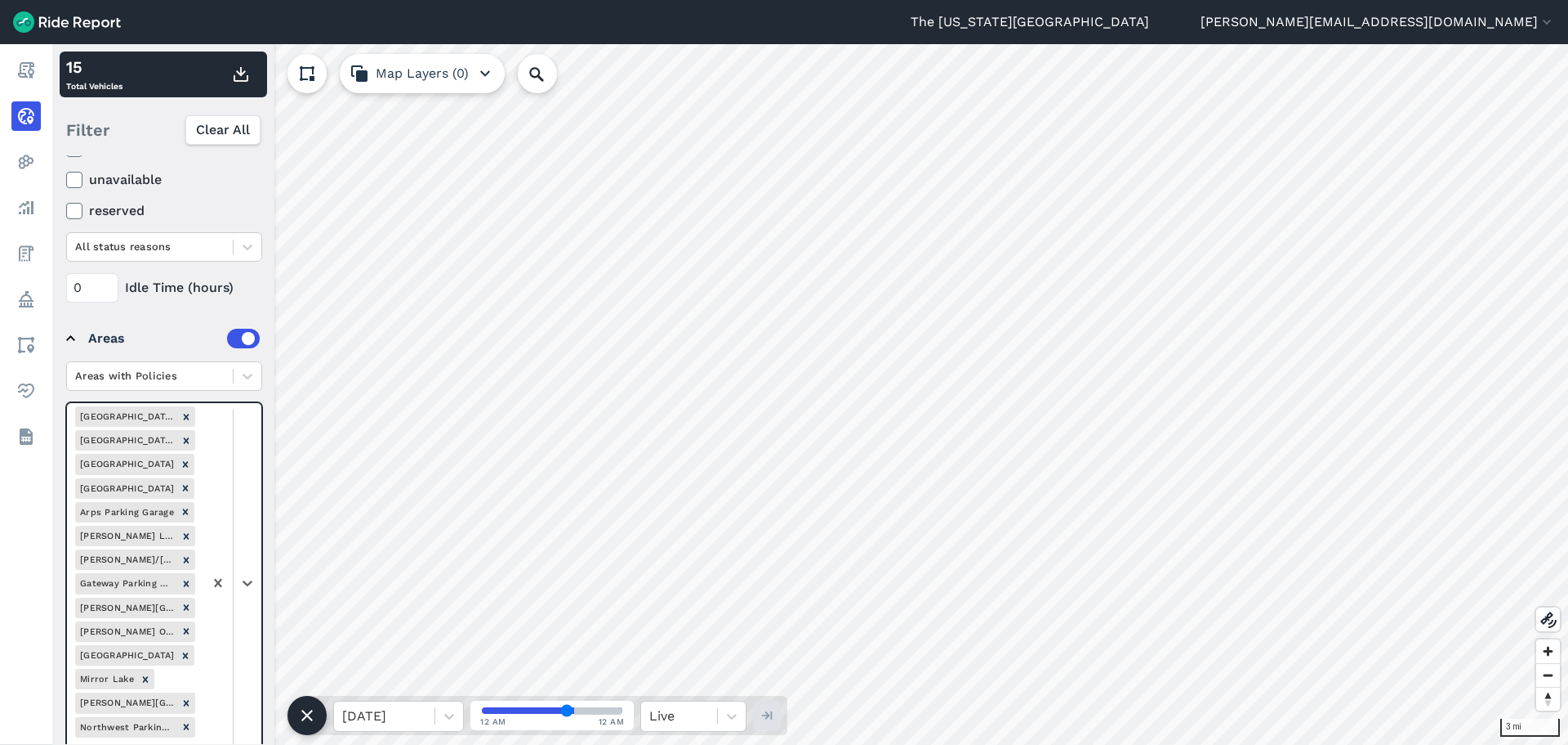
click at [252, 496] on div at bounding box center [232, 583] width 58 height 360
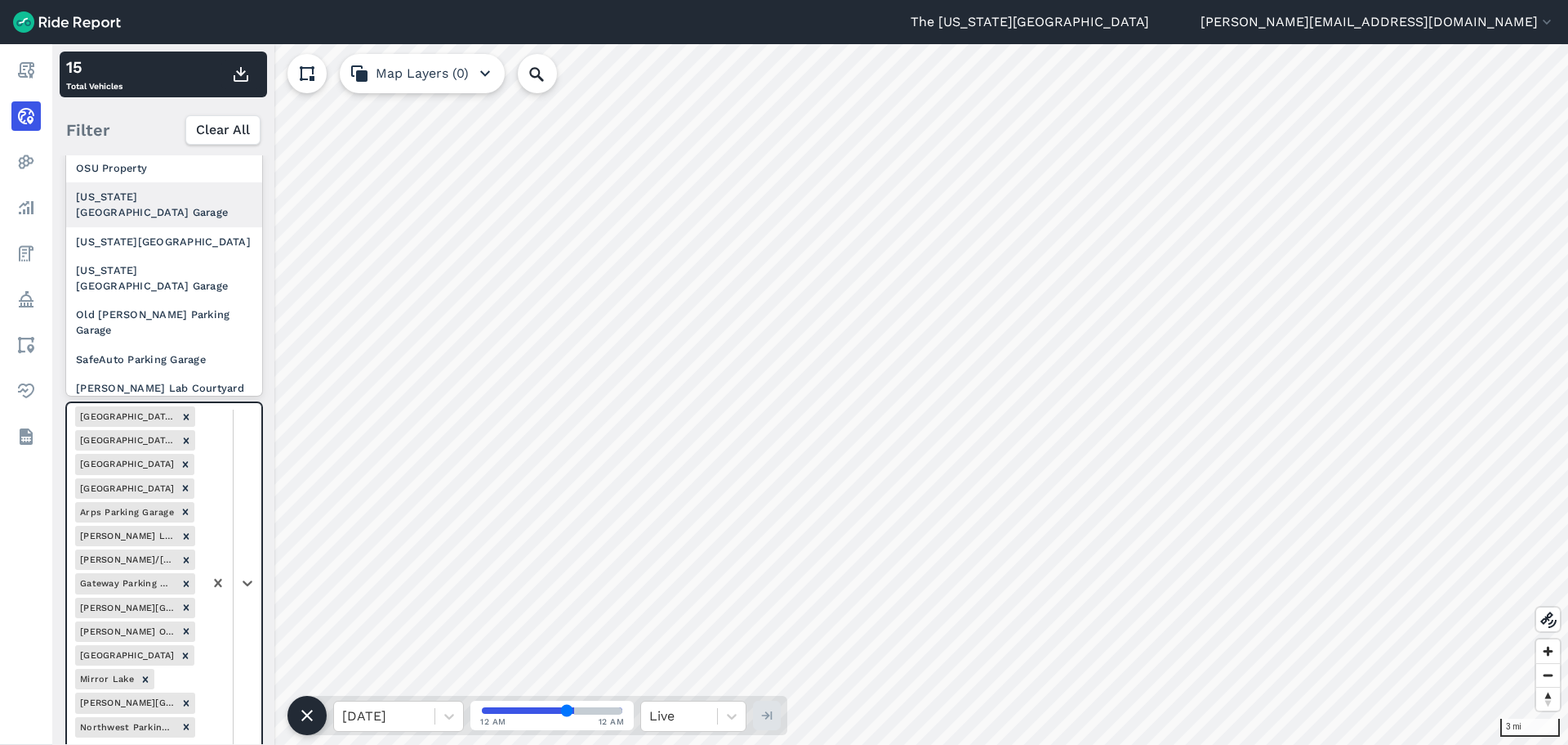
click at [185, 210] on div "[US_STATE] [GEOGRAPHIC_DATA] Garage" at bounding box center [164, 204] width 196 height 44
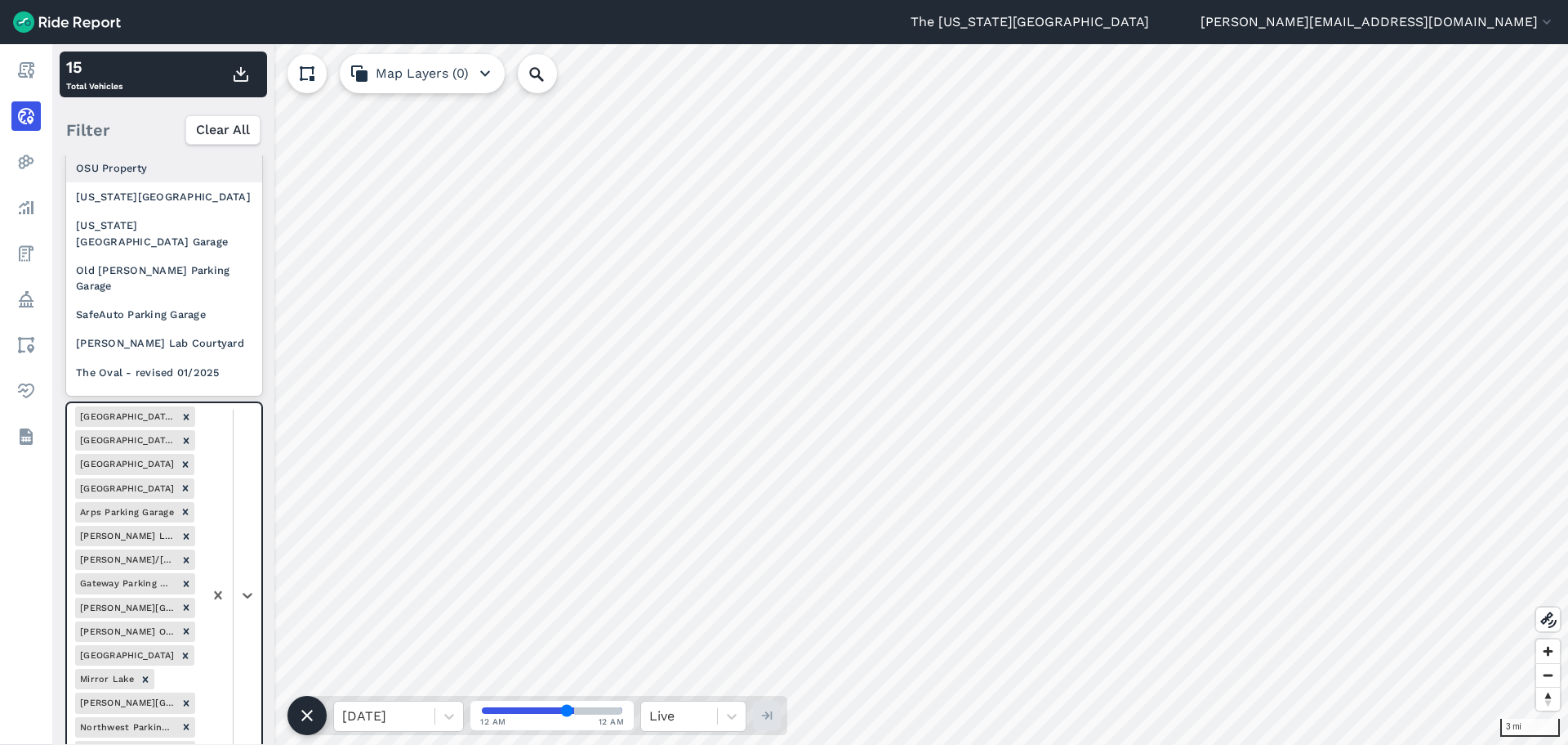
click at [243, 461] on div at bounding box center [232, 595] width 58 height 383
click at [182, 208] on div "[US_STATE][GEOGRAPHIC_DATA]" at bounding box center [164, 197] width 196 height 29
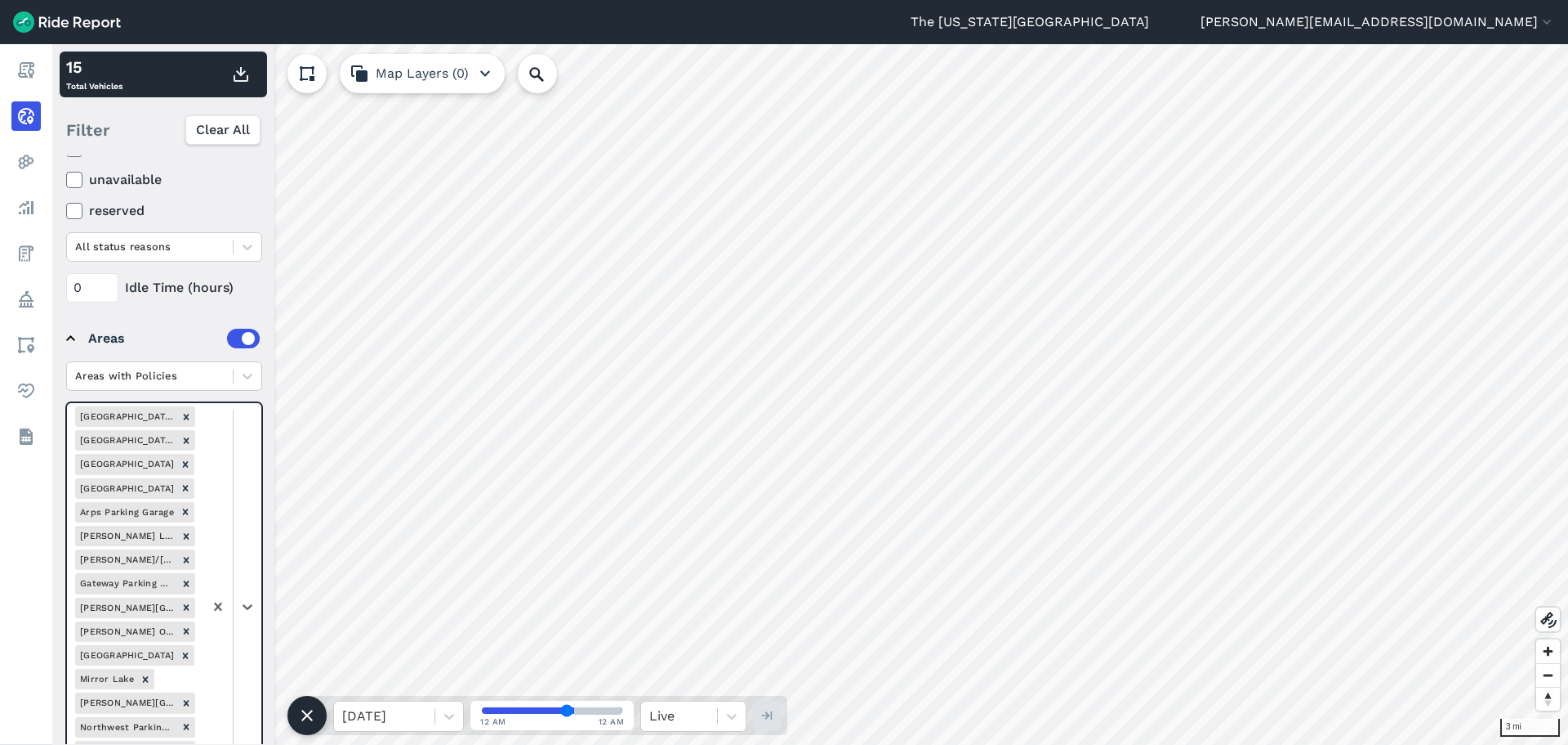
click at [244, 504] on div at bounding box center [232, 606] width 58 height 407
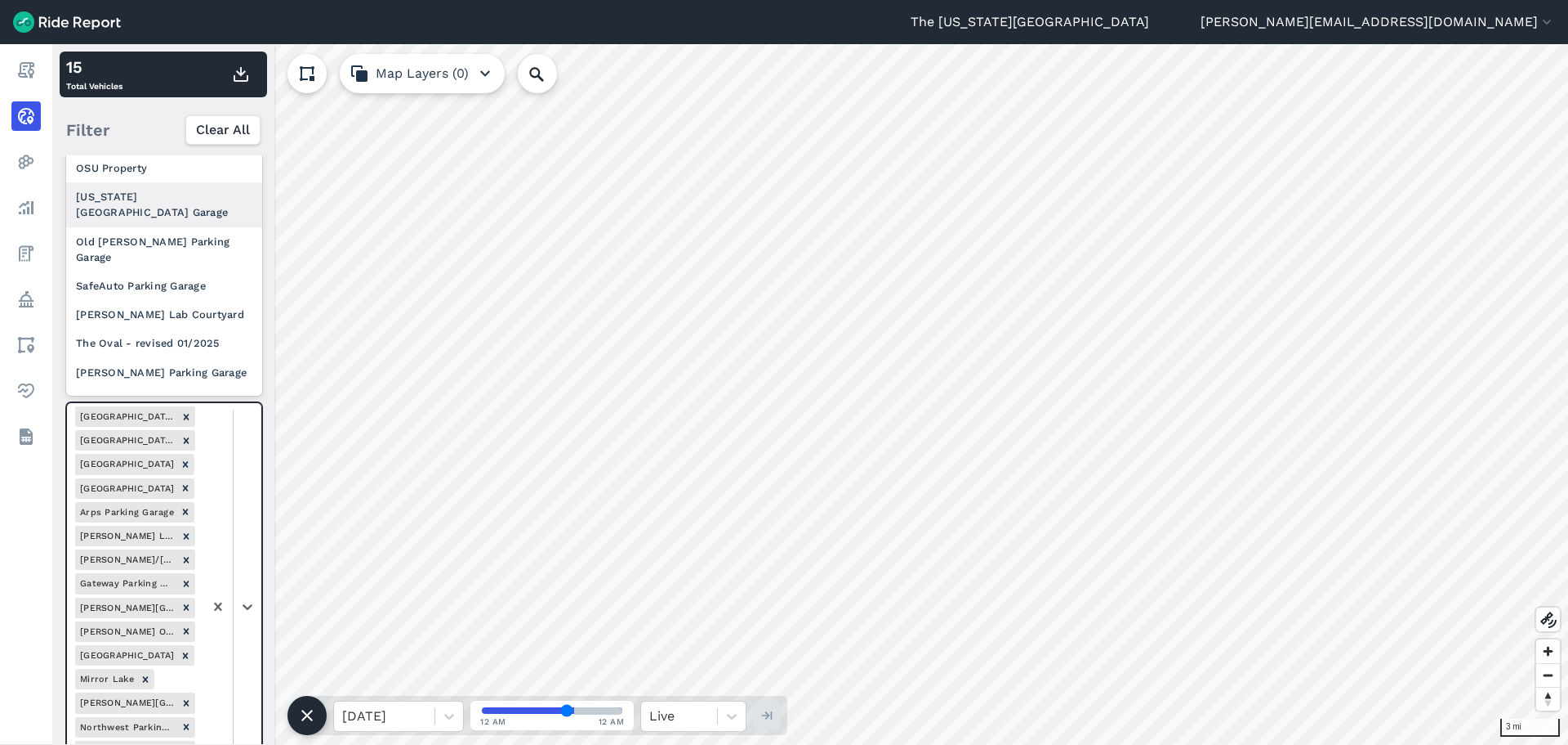
click at [192, 217] on div "[US_STATE] [GEOGRAPHIC_DATA] Garage" at bounding box center [164, 204] width 196 height 44
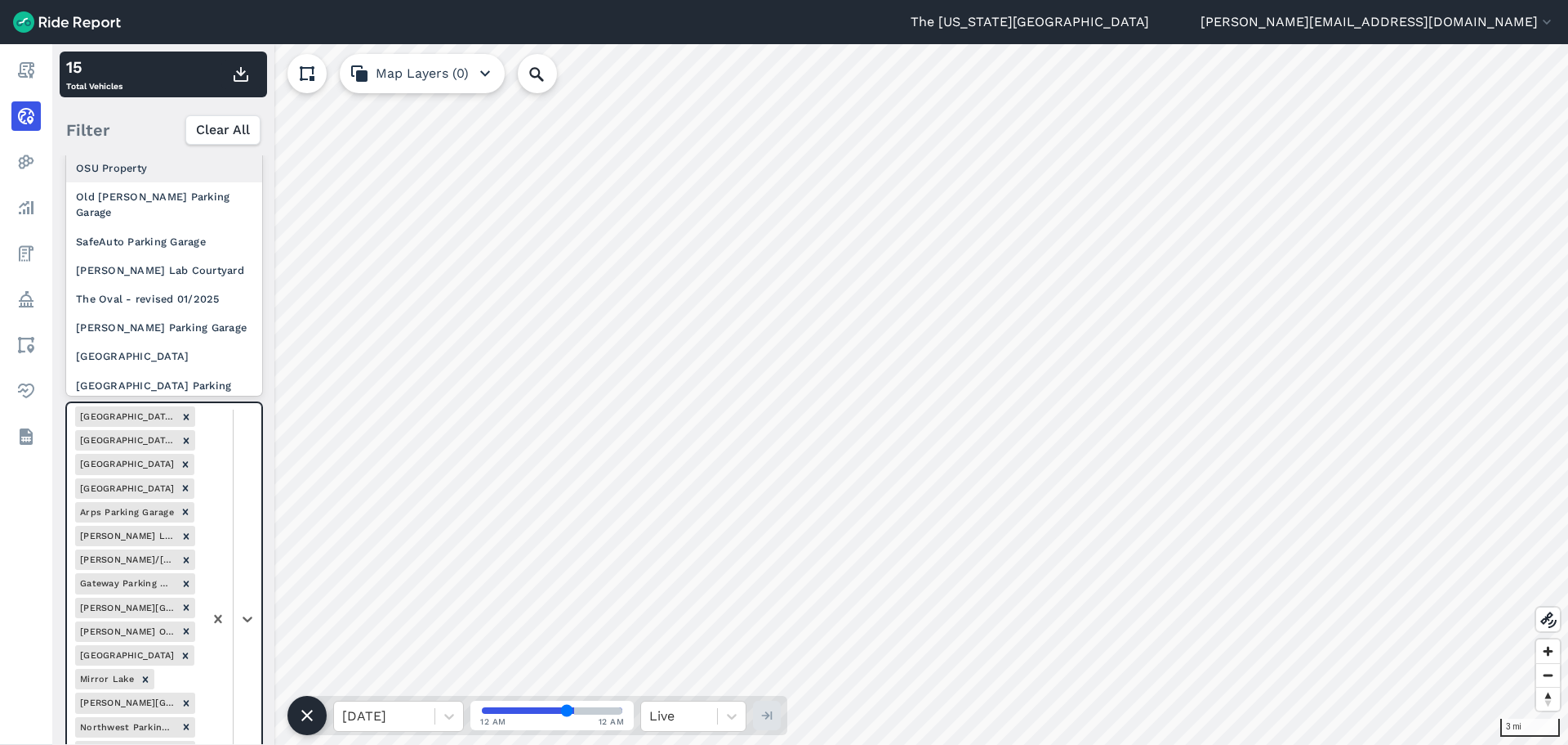
click at [244, 543] on div at bounding box center [232, 619] width 58 height 432
click at [182, 207] on div "Old [PERSON_NAME] Parking Garage" at bounding box center [164, 204] width 196 height 44
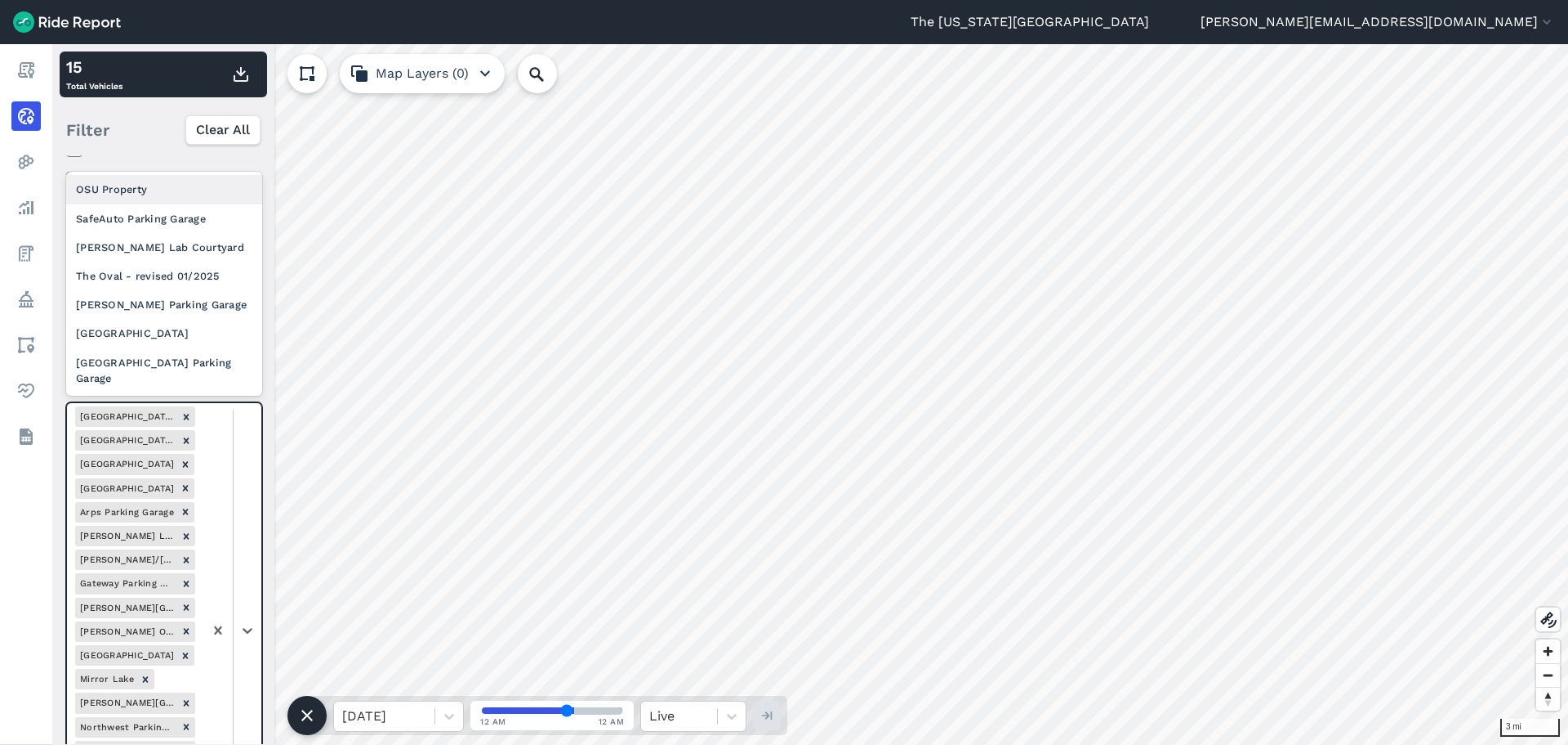
click at [253, 460] on div at bounding box center [232, 630] width 58 height 455
click at [186, 229] on div "SafeAuto Parking Garage" at bounding box center [164, 218] width 196 height 29
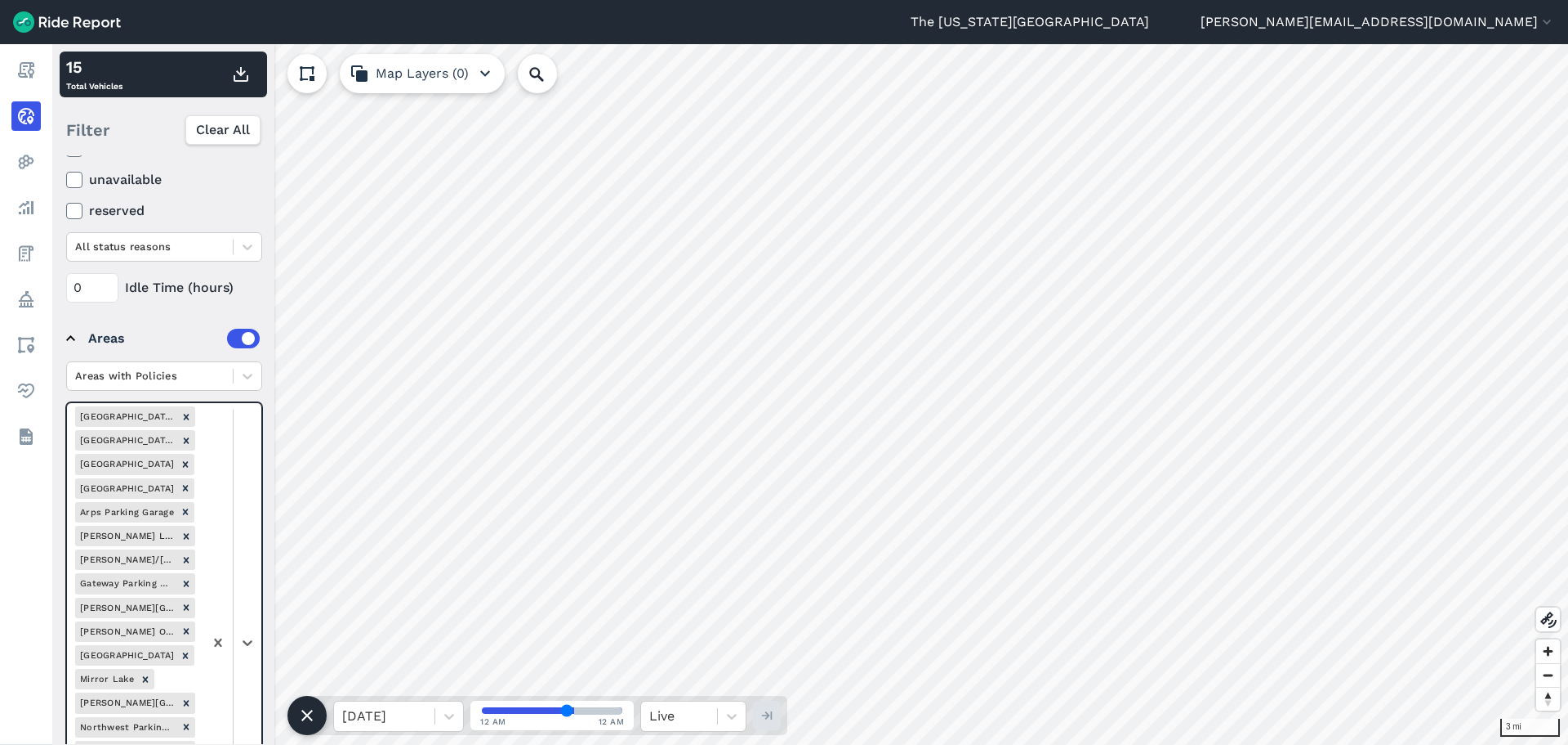
click at [243, 476] on div at bounding box center [232, 642] width 58 height 479
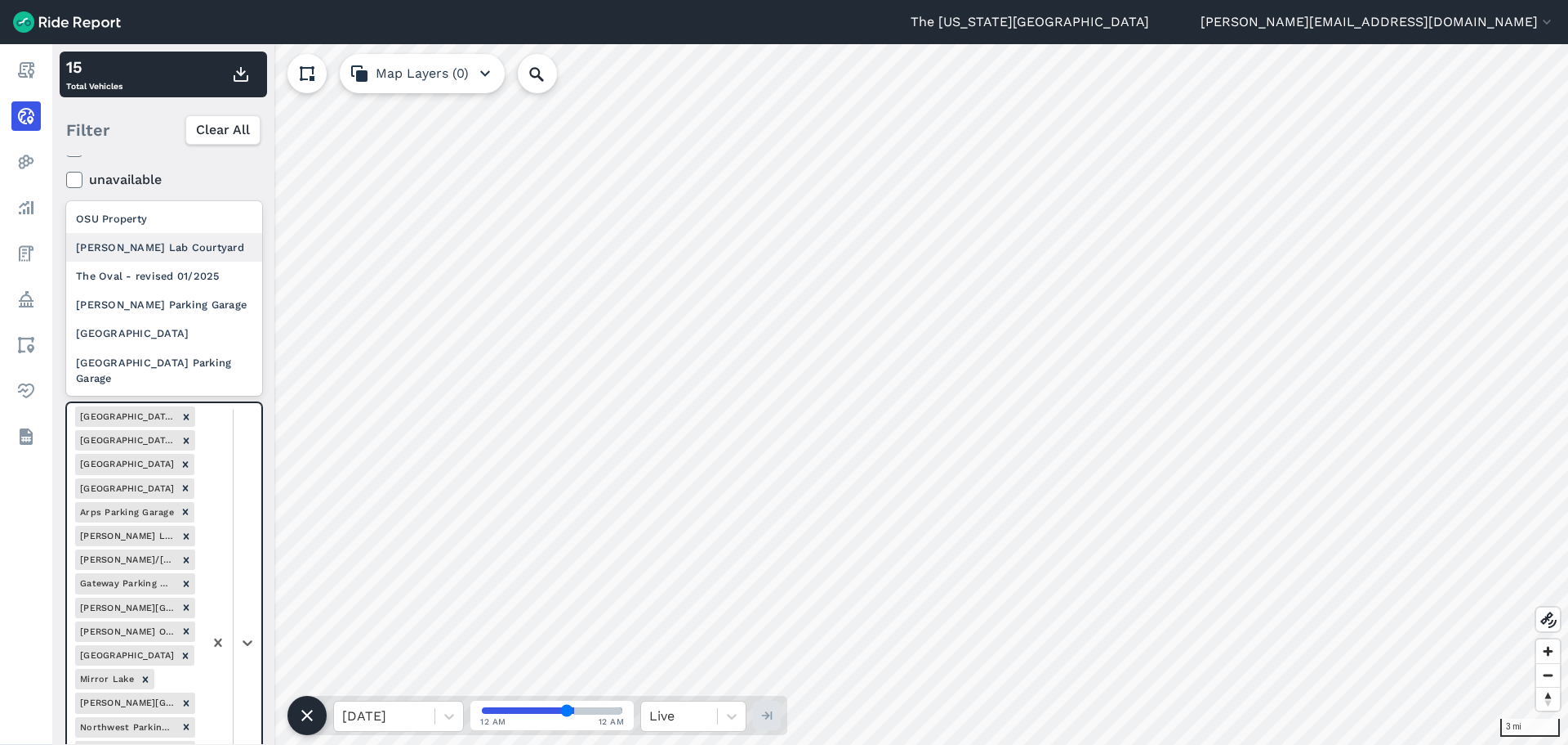
click at [199, 256] on div "[PERSON_NAME] Lab Courtyard" at bounding box center [164, 247] width 196 height 29
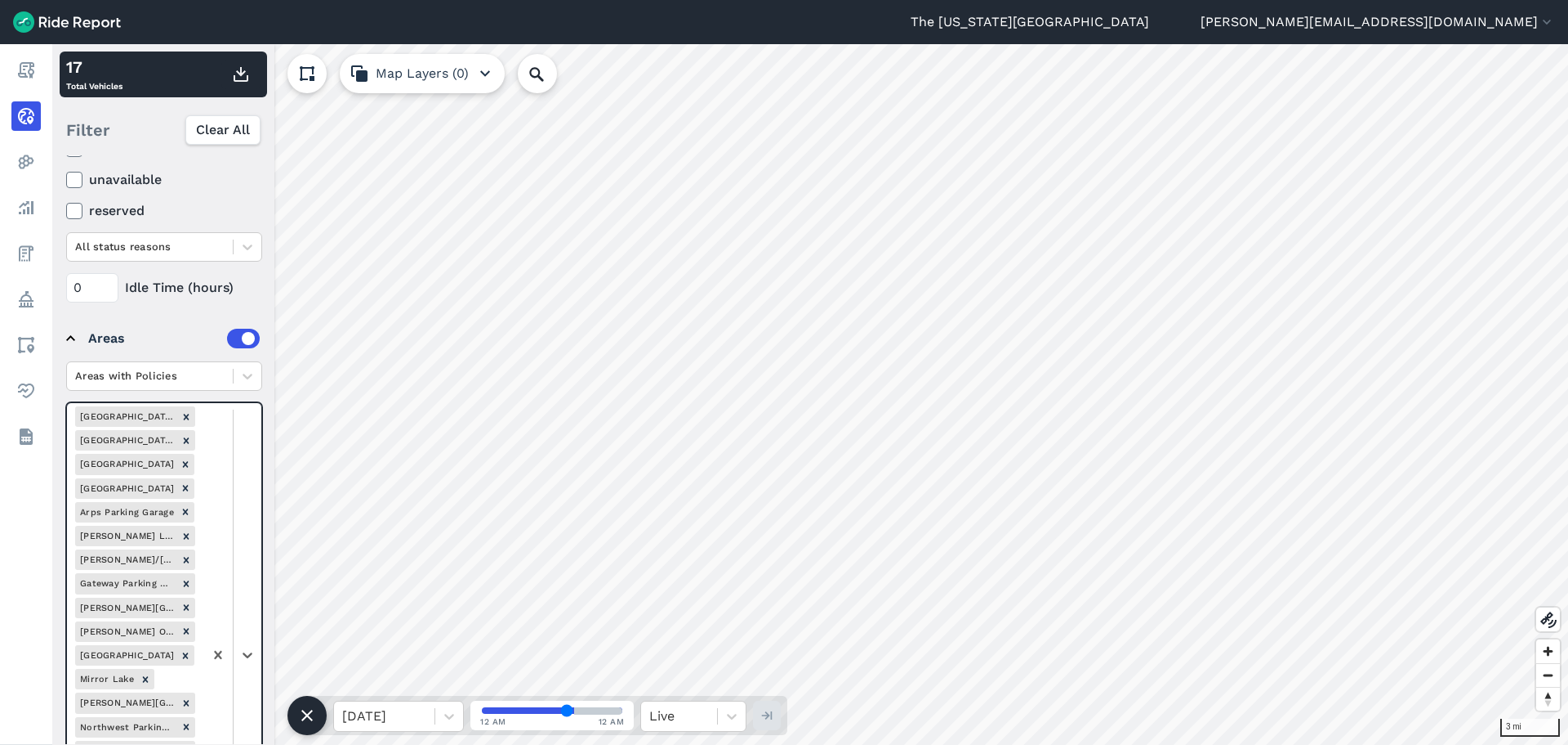
drag, startPoint x: 251, startPoint y: 475, endPoint x: 240, endPoint y: 429, distance: 47.3
click at [250, 463] on div at bounding box center [232, 654] width 58 height 502
click at [186, 281] on div "The Oval - revised 01/2025" at bounding box center [164, 276] width 196 height 29
click at [243, 471] on div at bounding box center [232, 666] width 58 height 527
click at [197, 302] on div "[PERSON_NAME] Parking Garage" at bounding box center [164, 304] width 196 height 29
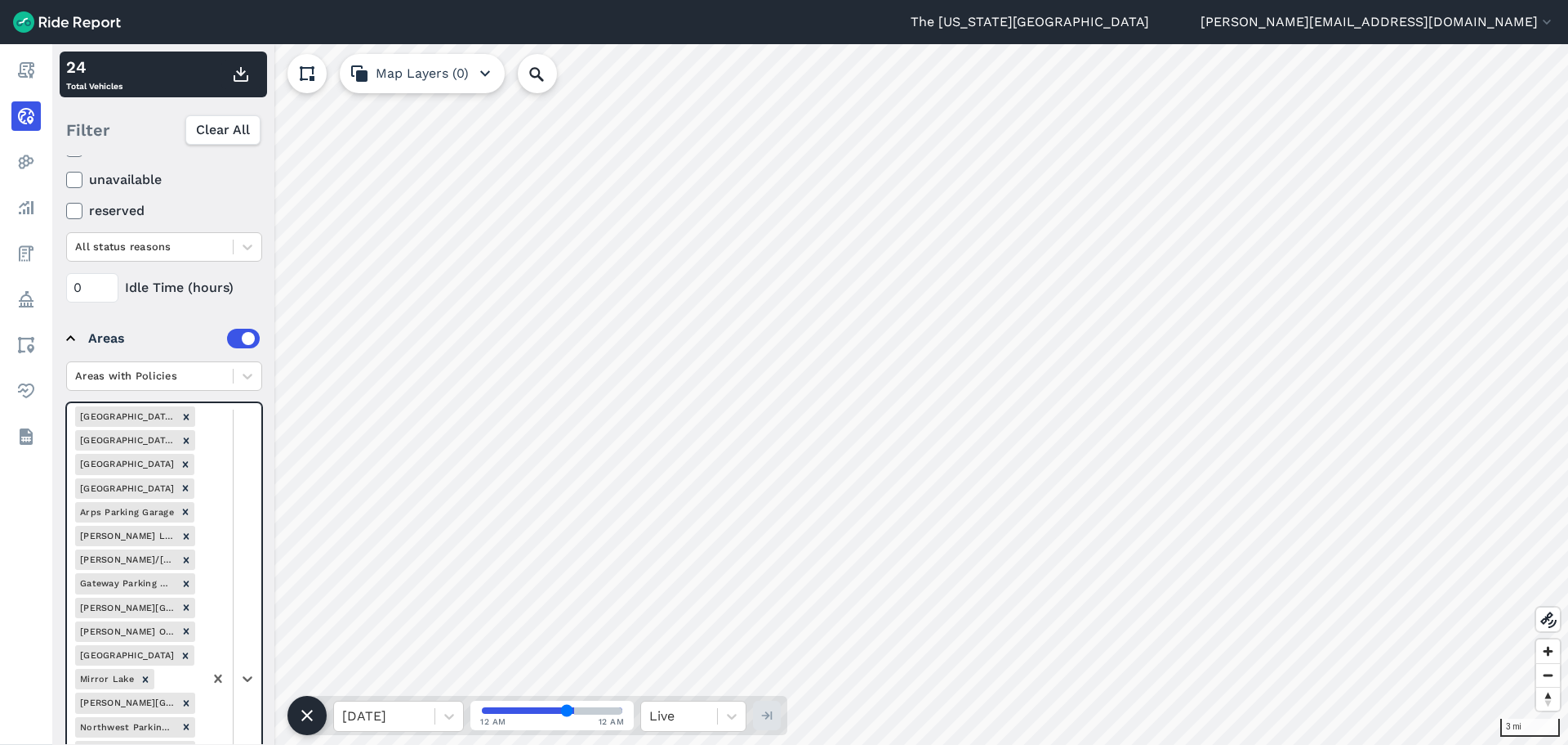
click at [243, 511] on div at bounding box center [232, 678] width 58 height 551
click at [200, 334] on div "[GEOGRAPHIC_DATA]" at bounding box center [164, 333] width 196 height 29
click at [244, 547] on div at bounding box center [232, 690] width 58 height 575
click at [206, 374] on div "[GEOGRAPHIC_DATA] Parking Garage" at bounding box center [164, 370] width 196 height 44
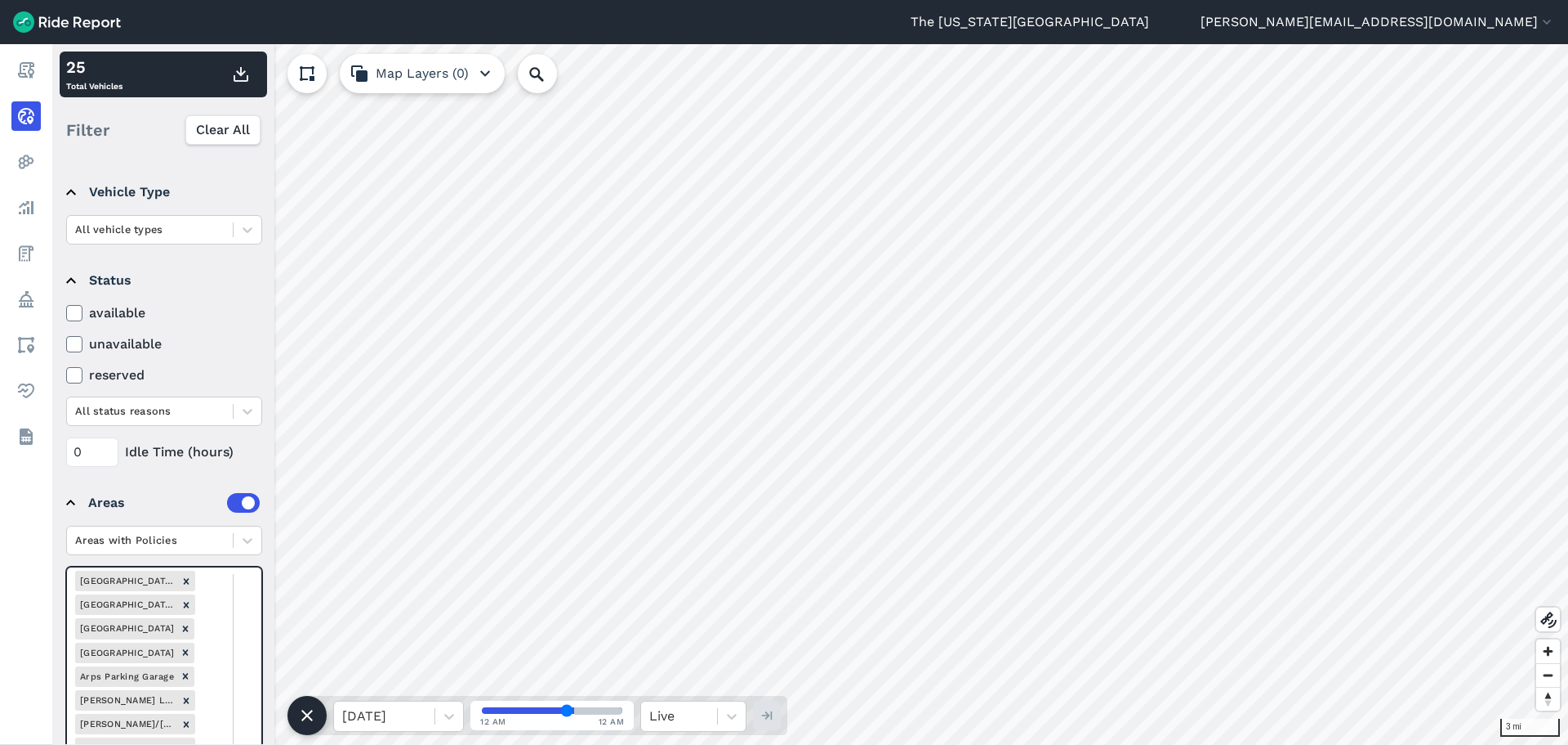
scroll to position [0, 0]
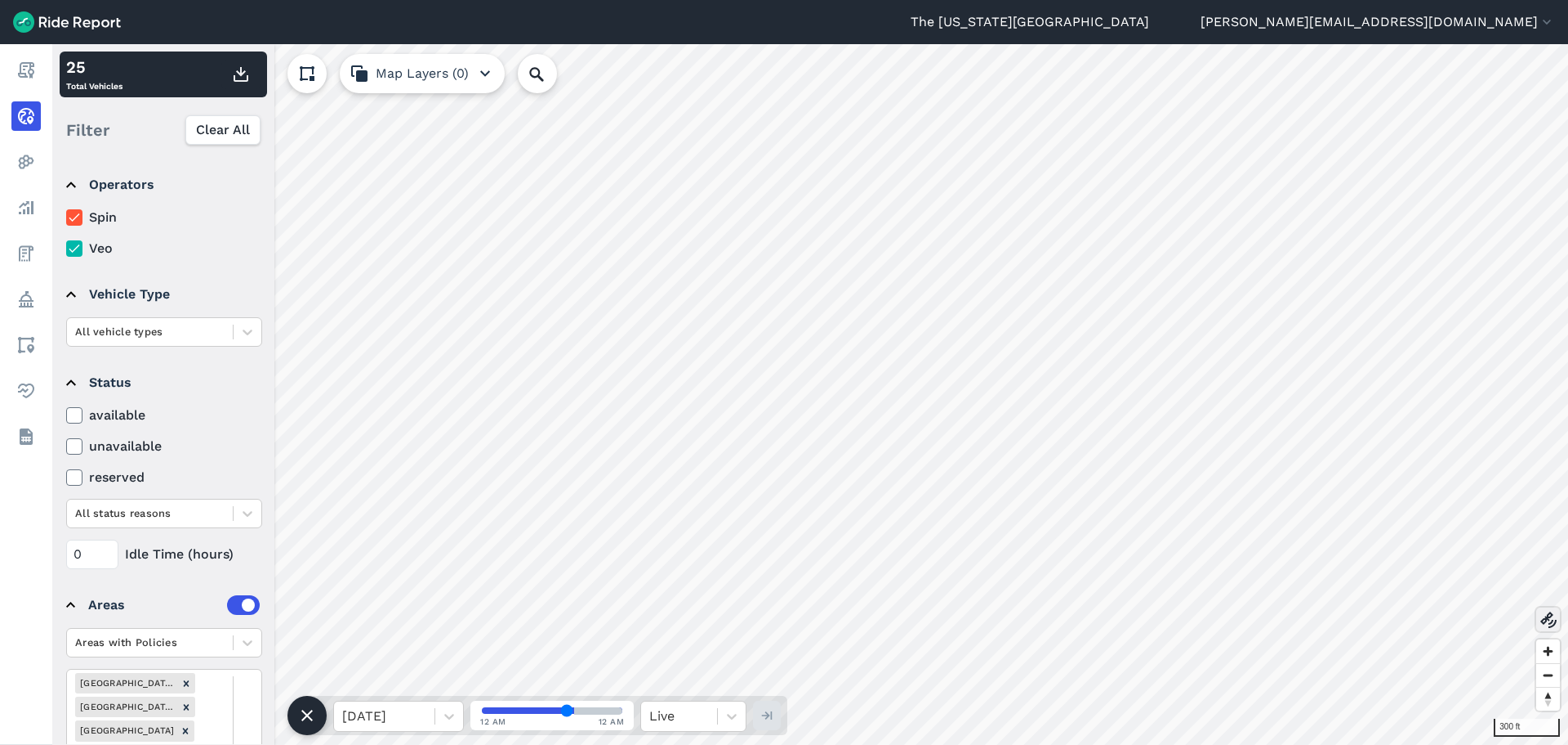
click at [1307, 621] on use at bounding box center [1548, 620] width 16 height 16
click at [1307, 629] on icon at bounding box center [1549, 620] width 20 height 20
click at [1307, 621] on icon at bounding box center [1549, 620] width 20 height 20
